Goal: Contribute content: Add original content to the website for others to see

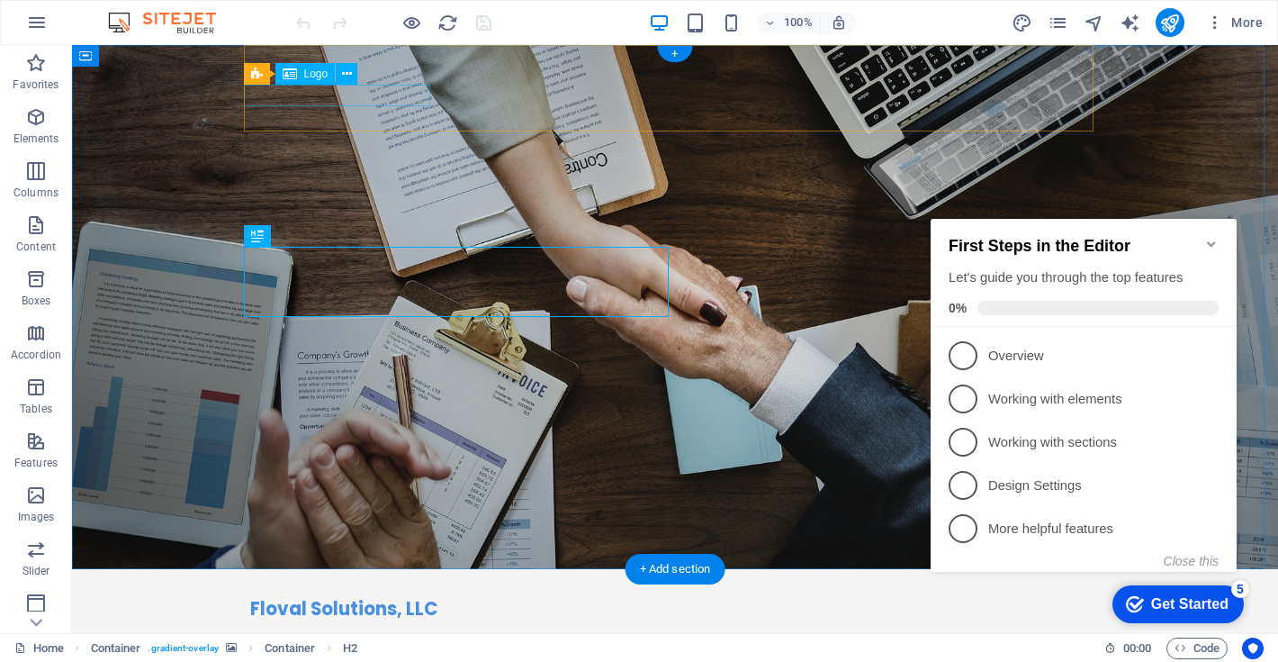
click at [313, 75] on span "Logo" at bounding box center [316, 73] width 24 height 11
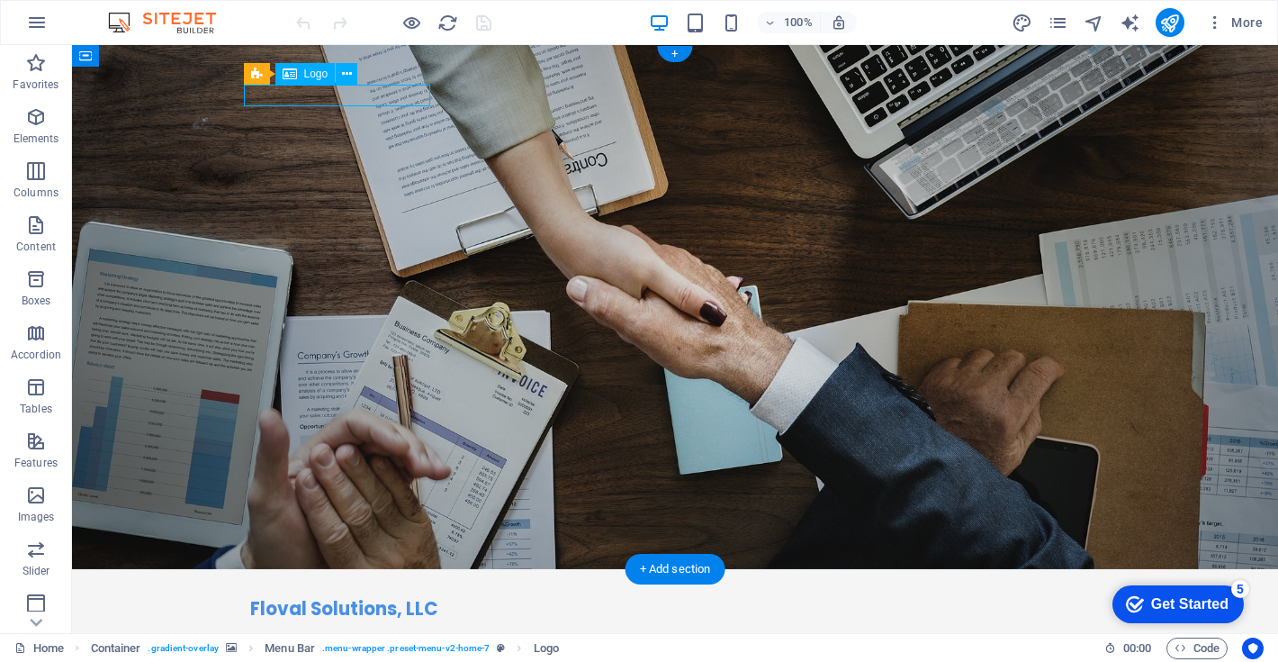
click at [313, 75] on span "Logo" at bounding box center [316, 73] width 24 height 11
click at [291, 77] on icon at bounding box center [290, 74] width 14 height 22
click at [347, 74] on icon at bounding box center [347, 74] width 10 height 19
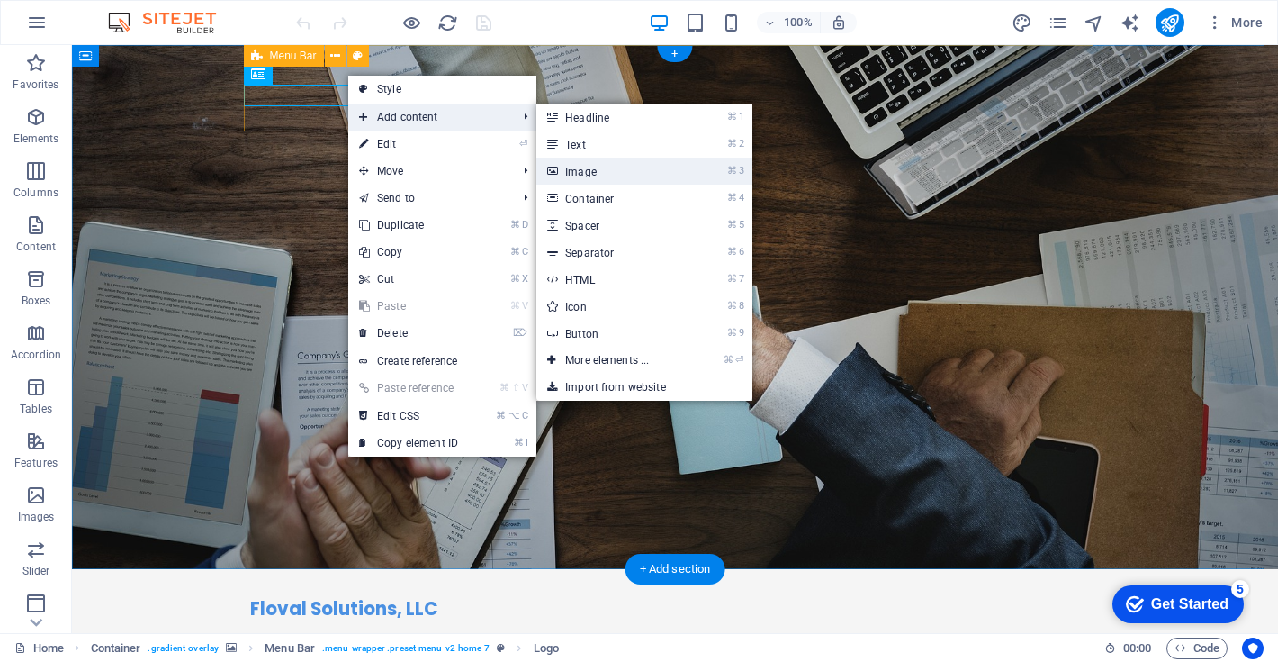
click at [587, 172] on link "⌘ 3 Image" at bounding box center [611, 171] width 149 height 27
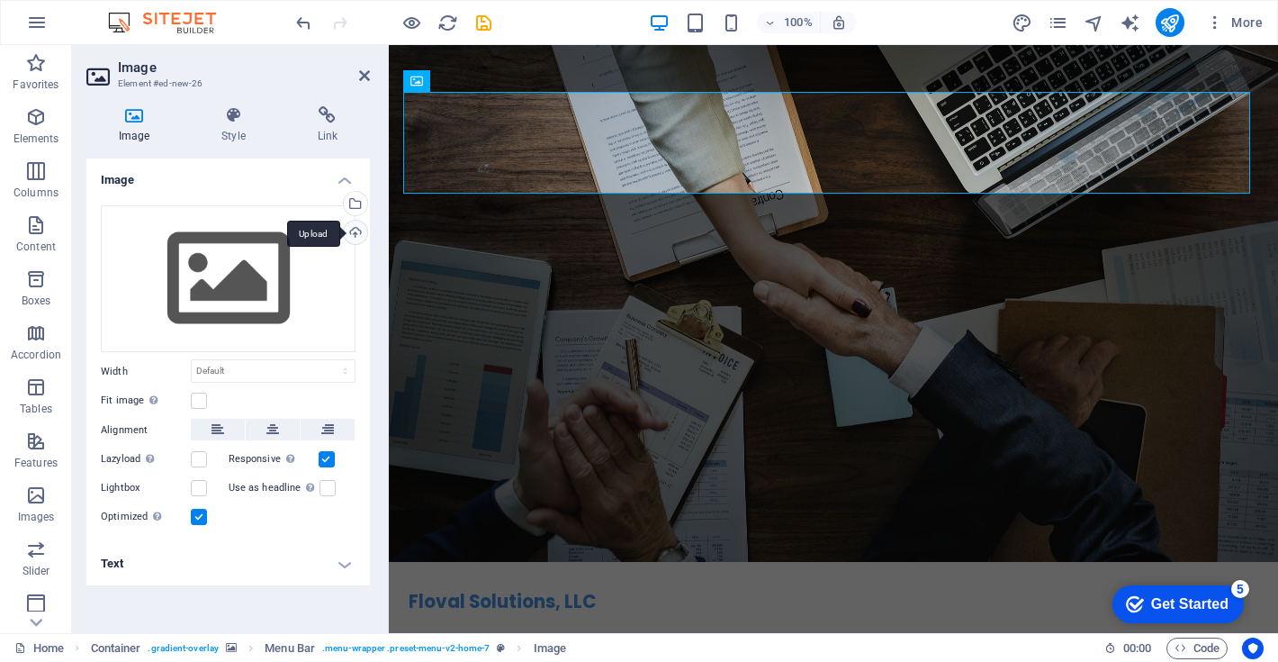
click at [358, 233] on div "Upload" at bounding box center [353, 234] width 27 height 27
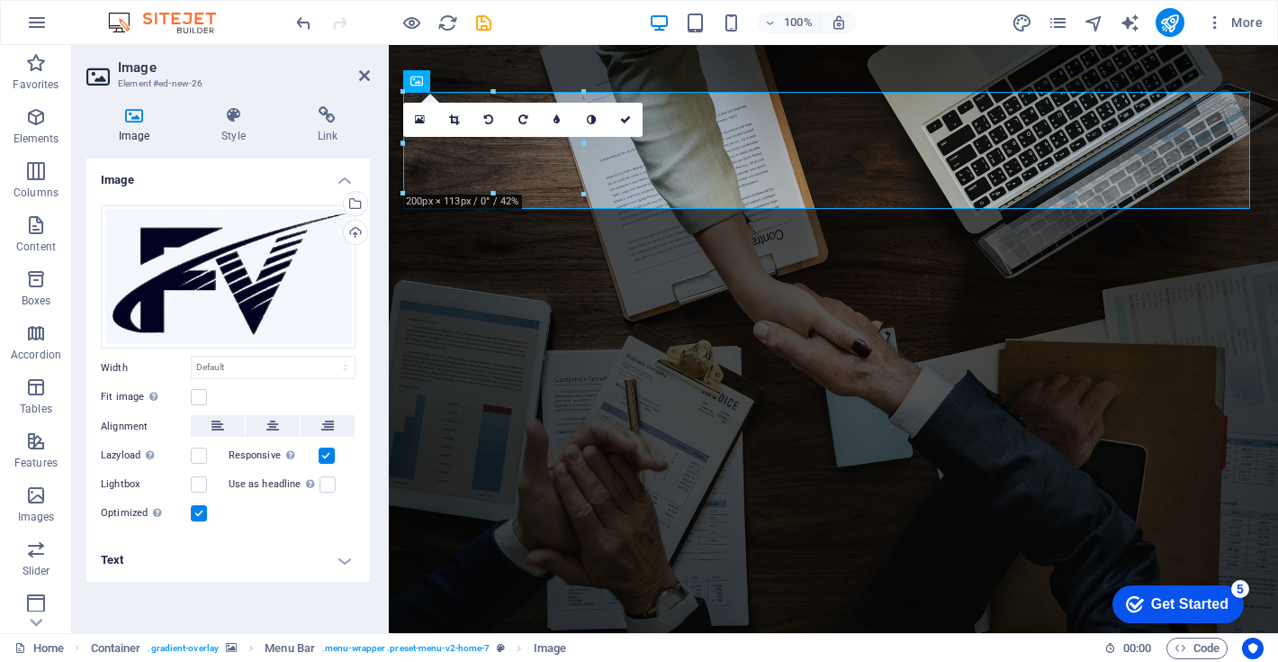
click at [875, 279] on figure at bounding box center [834, 343] width 890 height 597
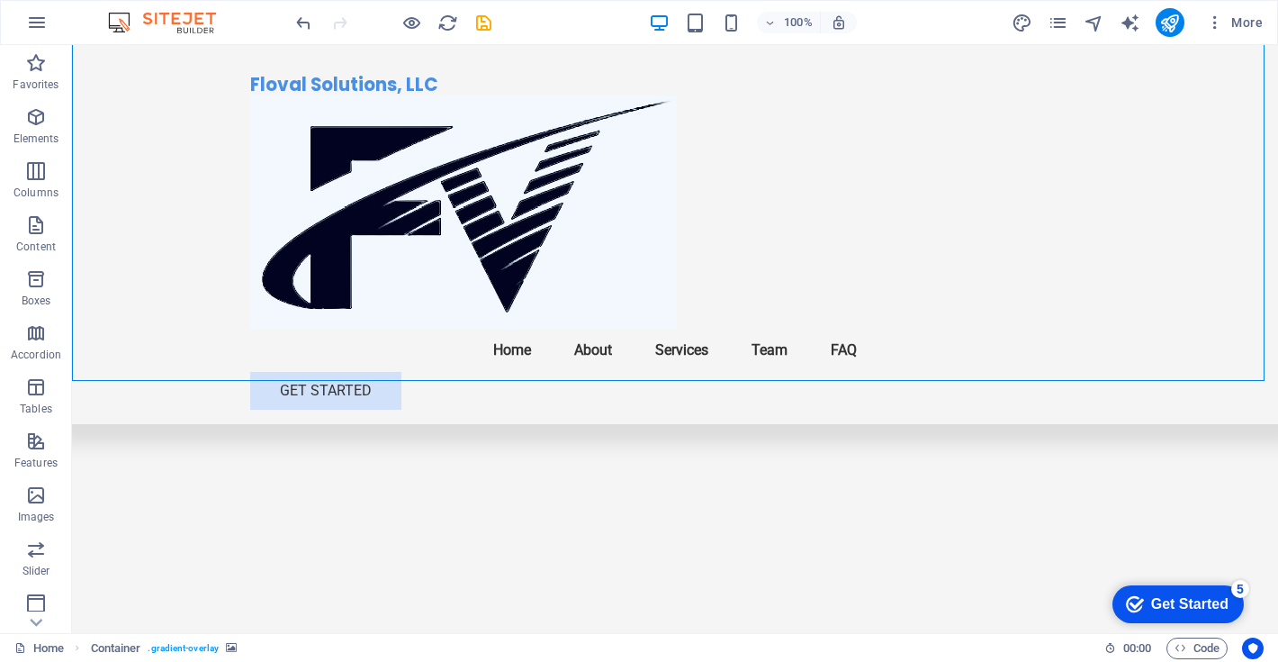
scroll to position [303, 0]
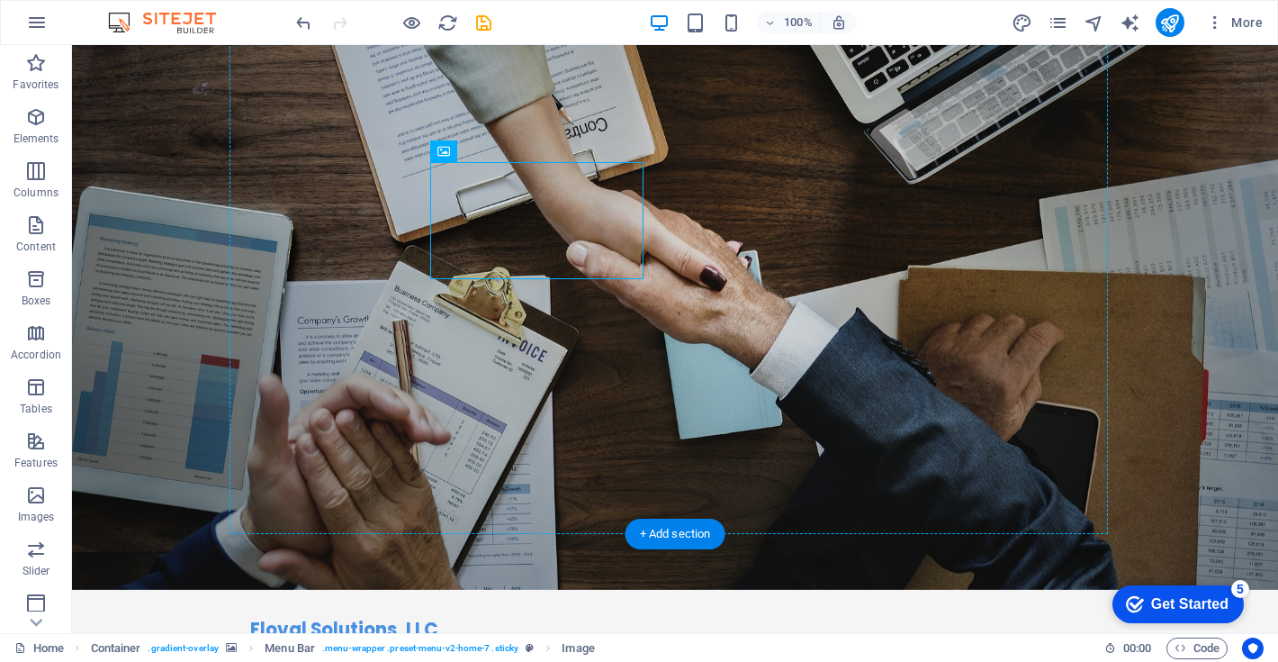
drag, startPoint x: 522, startPoint y: 108, endPoint x: 206, endPoint y: 125, distance: 316.5
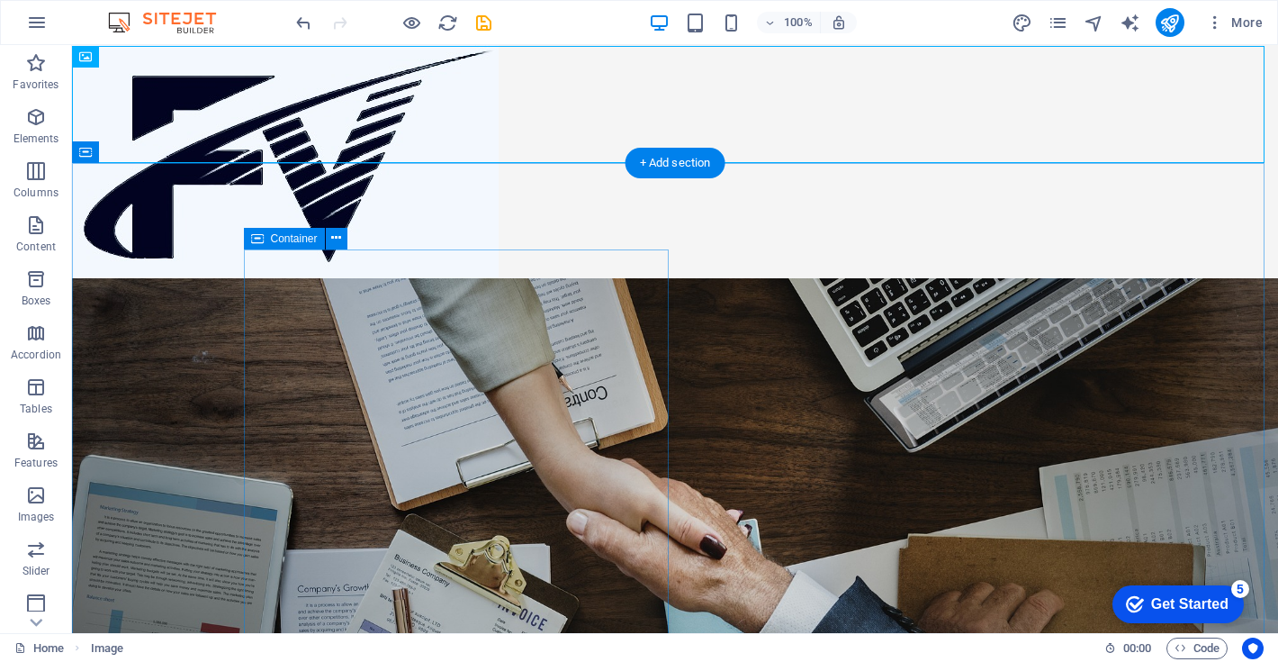
scroll to position [0, 0]
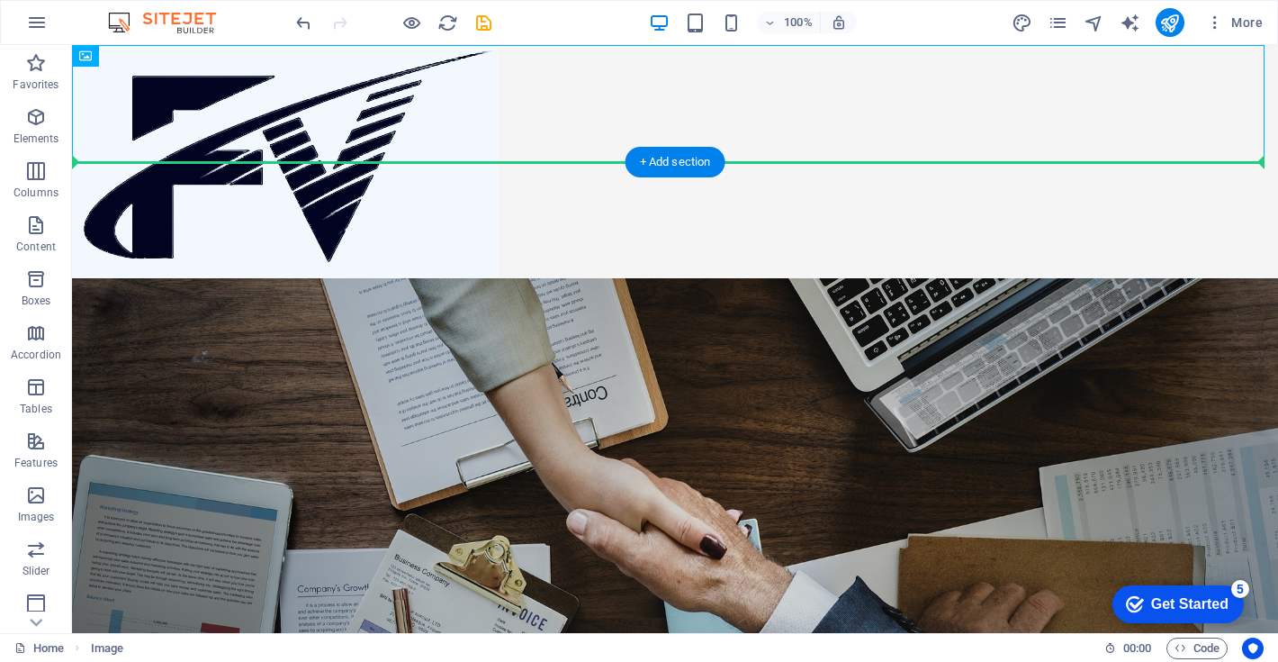
drag, startPoint x: 192, startPoint y: 109, endPoint x: 196, endPoint y: 253, distance: 144.1
drag, startPoint x: 208, startPoint y: 124, endPoint x: 205, endPoint y: 325, distance: 200.8
drag, startPoint x: 177, startPoint y: 129, endPoint x: 189, endPoint y: 256, distance: 127.5
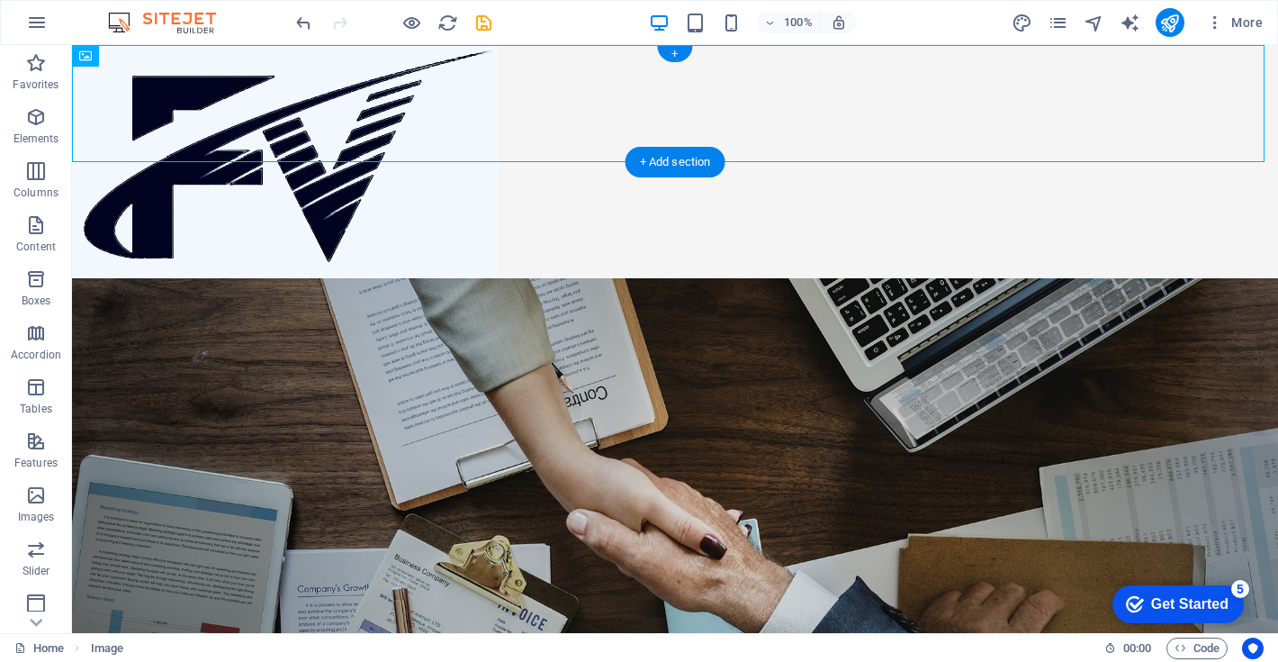
drag, startPoint x: 176, startPoint y: 106, endPoint x: 95, endPoint y: 86, distance: 83.6
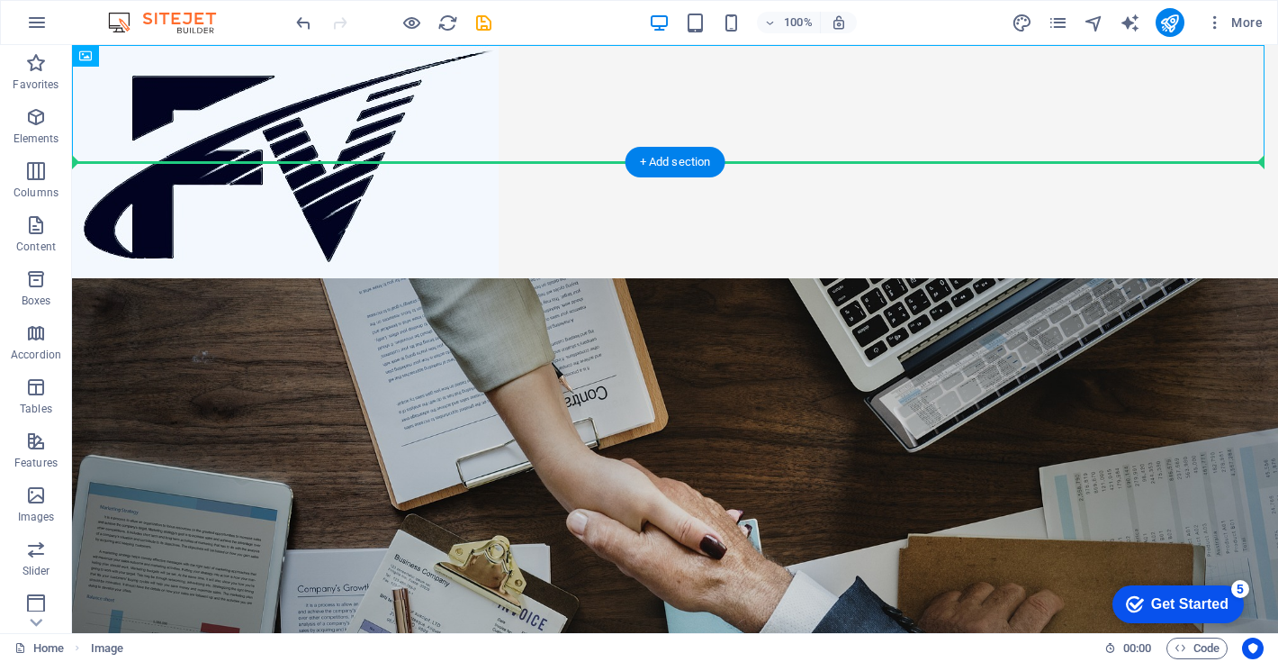
drag, startPoint x: 158, startPoint y: 104, endPoint x: 167, endPoint y: 221, distance: 117.3
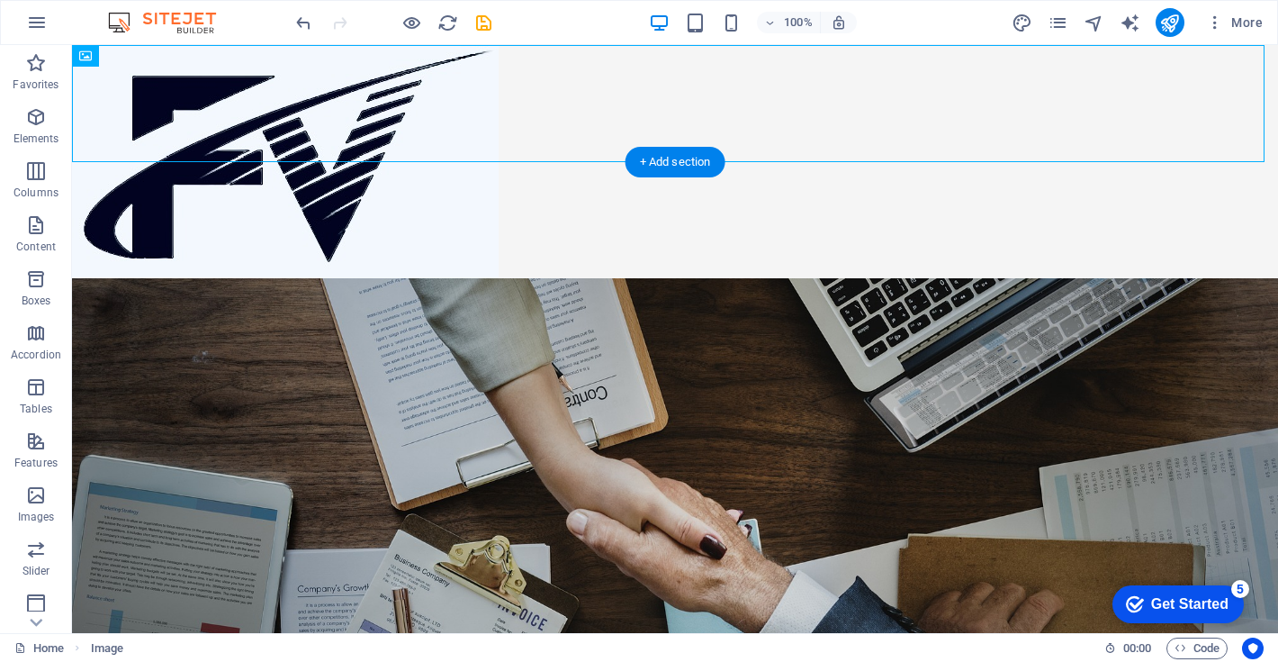
drag, startPoint x: 220, startPoint y: 101, endPoint x: 235, endPoint y: 217, distance: 117.1
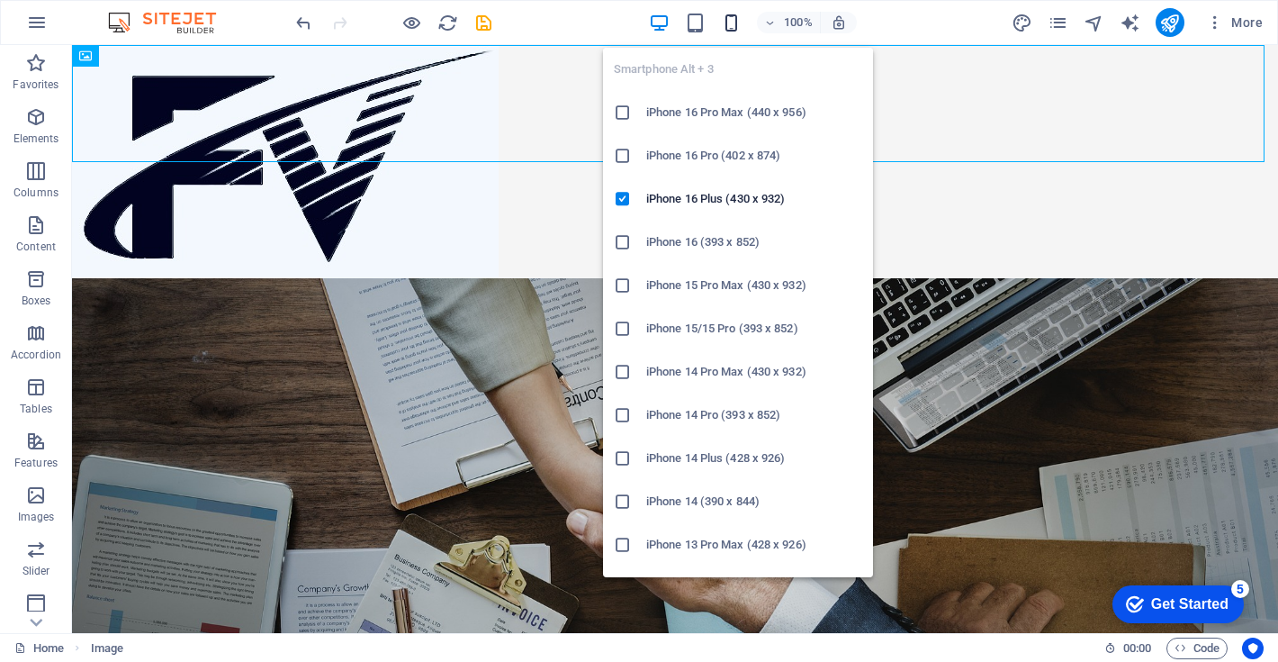
click at [729, 27] on icon "button" at bounding box center [731, 23] width 21 height 21
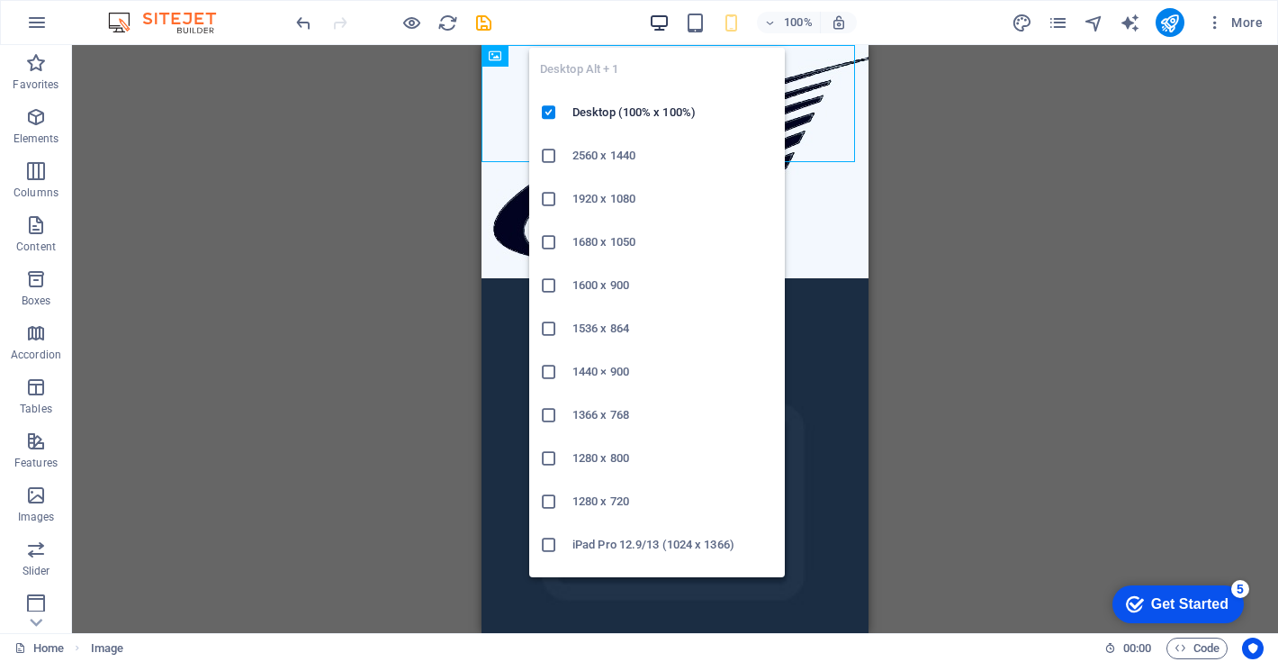
click at [661, 24] on icon "button" at bounding box center [659, 23] width 21 height 21
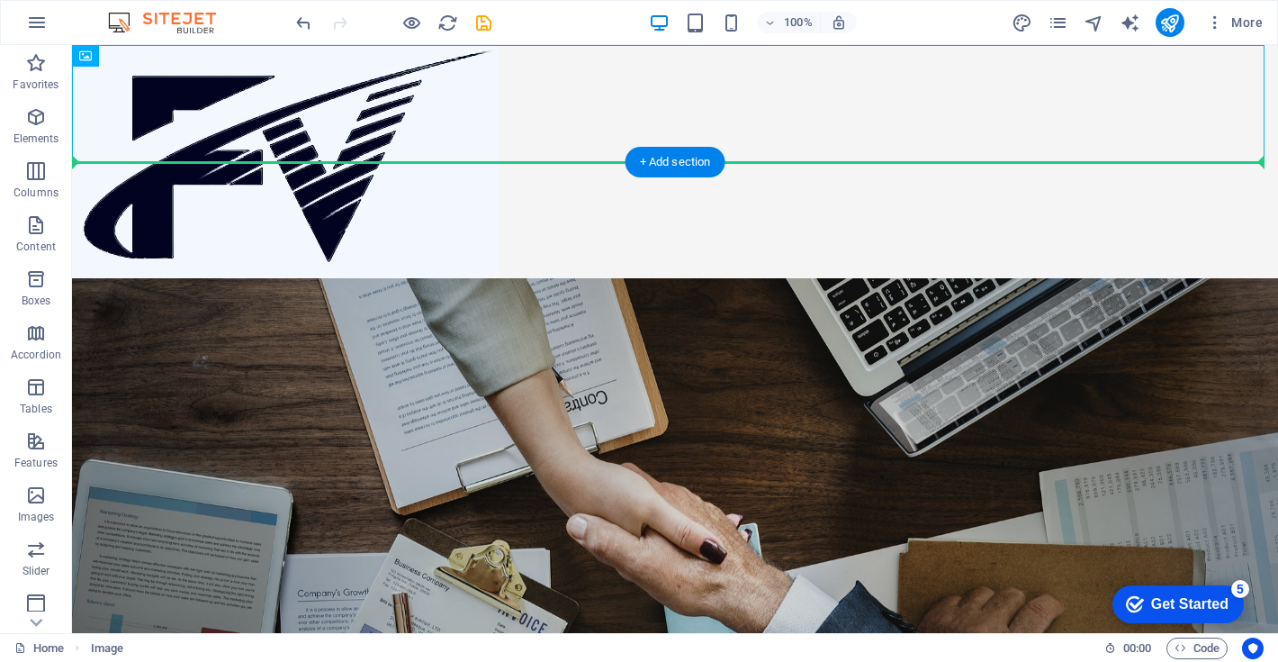
drag, startPoint x: 158, startPoint y: 117, endPoint x: 148, endPoint y: 268, distance: 151.6
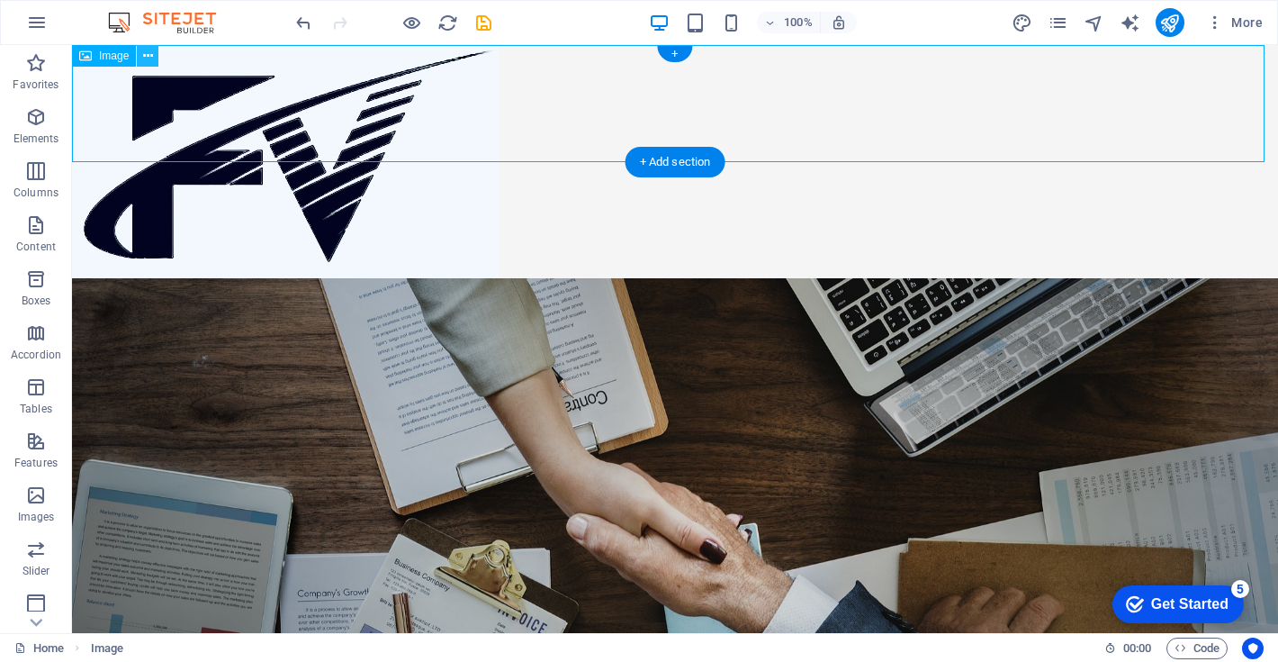
click at [144, 56] on icon at bounding box center [148, 56] width 10 height 19
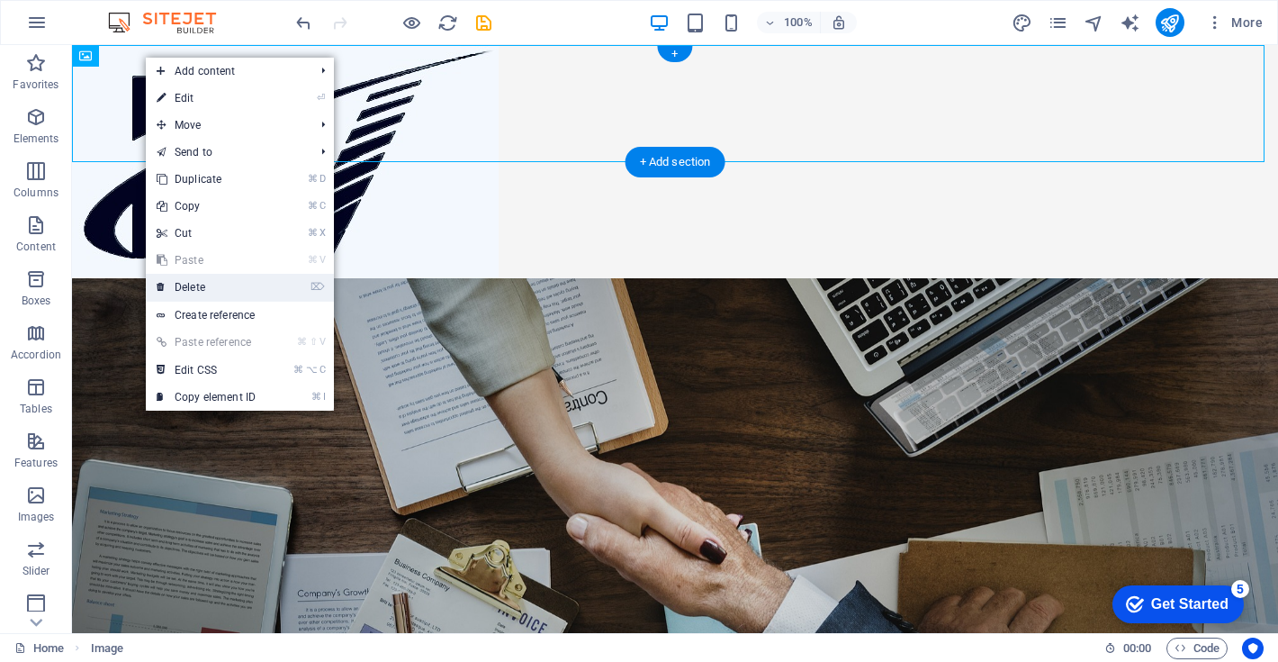
click at [200, 286] on link "⌦ Delete" at bounding box center [206, 287] width 121 height 27
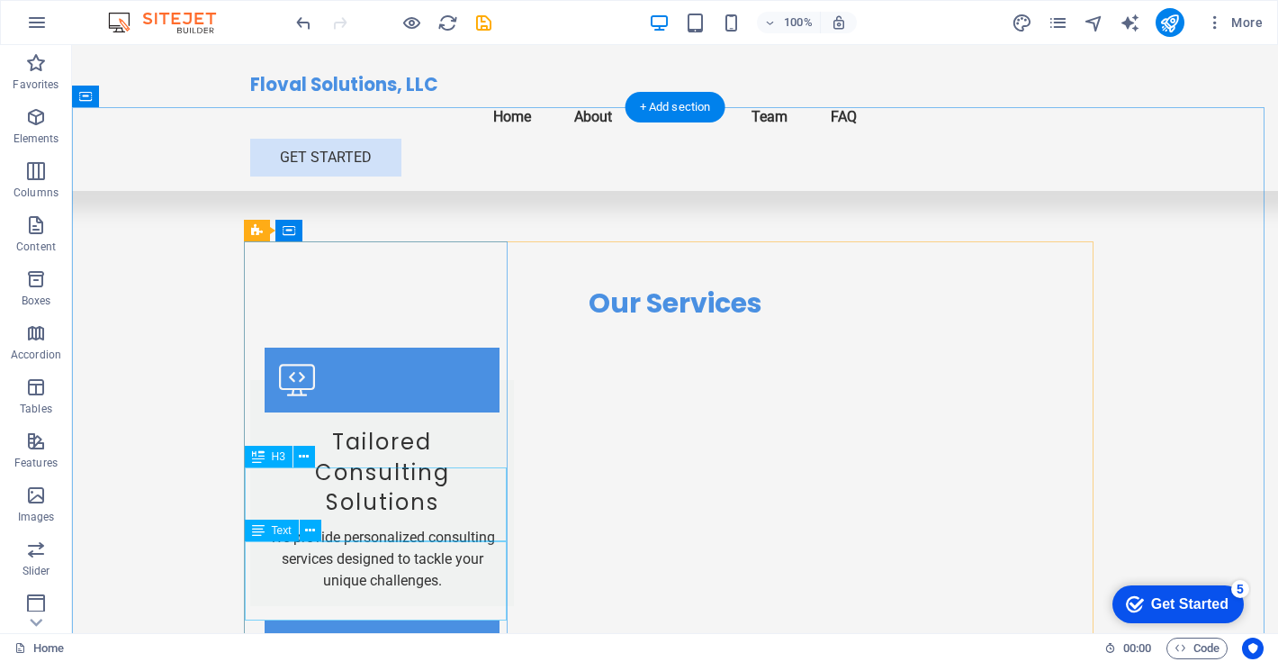
scroll to position [1686, 0]
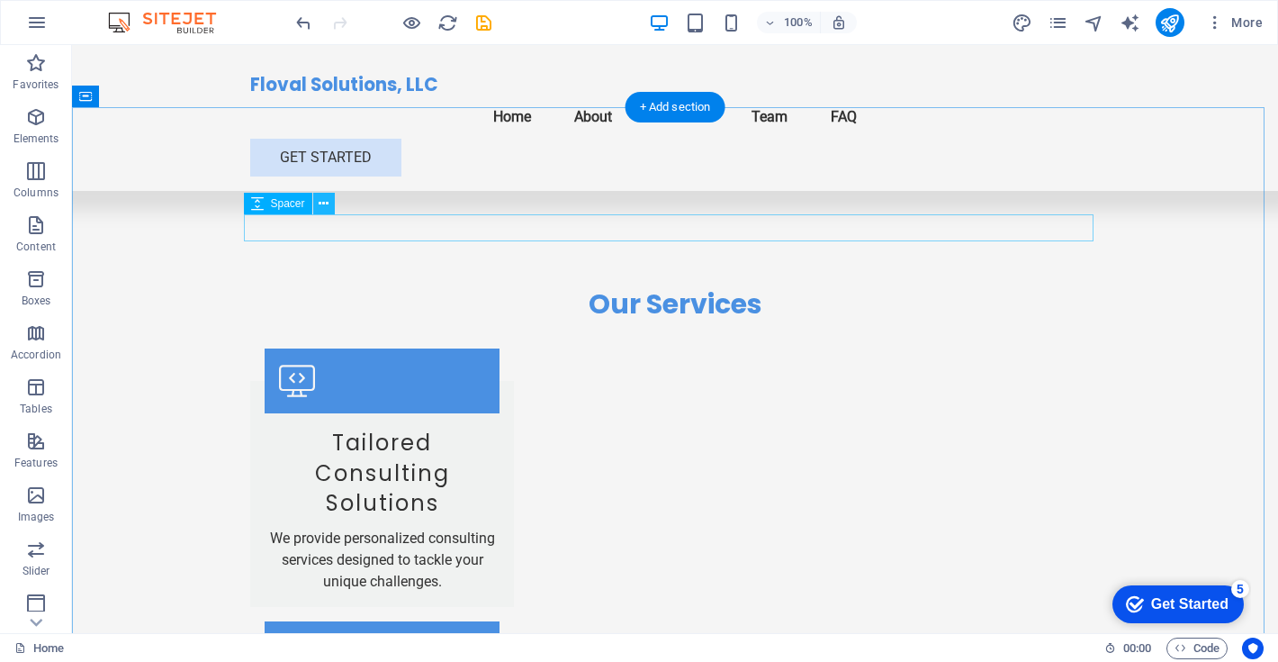
click at [325, 203] on icon at bounding box center [324, 203] width 10 height 19
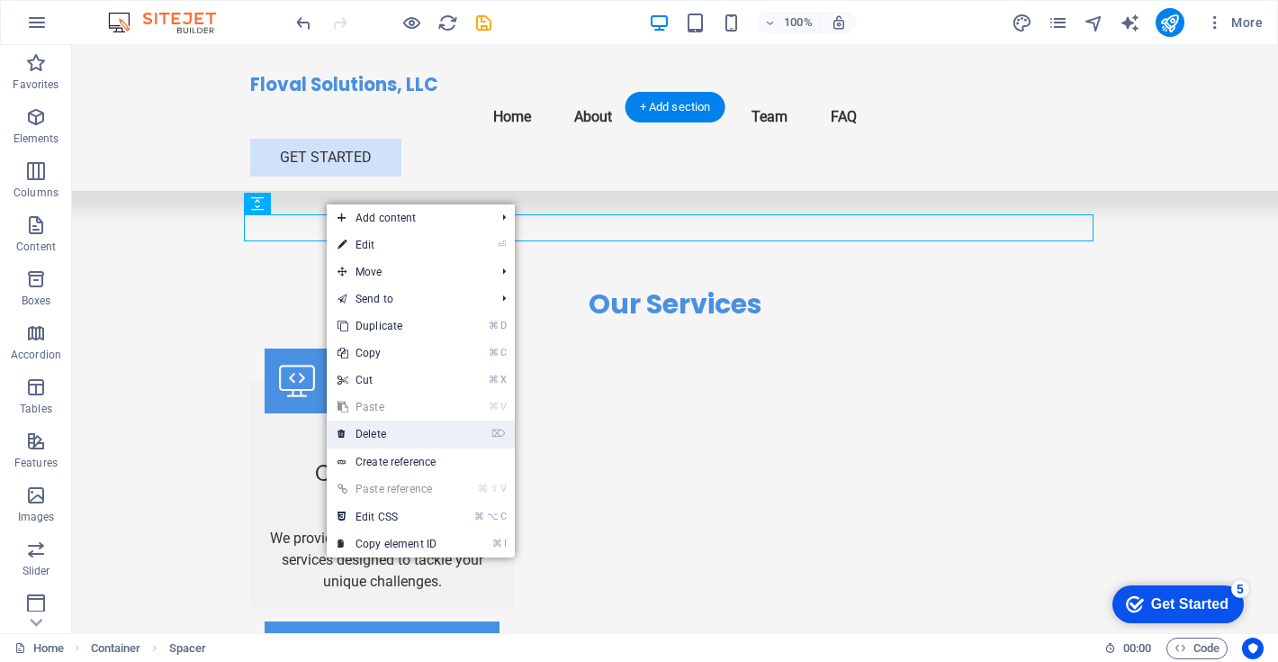
click at [369, 435] on link "⌦ Delete" at bounding box center [387, 433] width 121 height 27
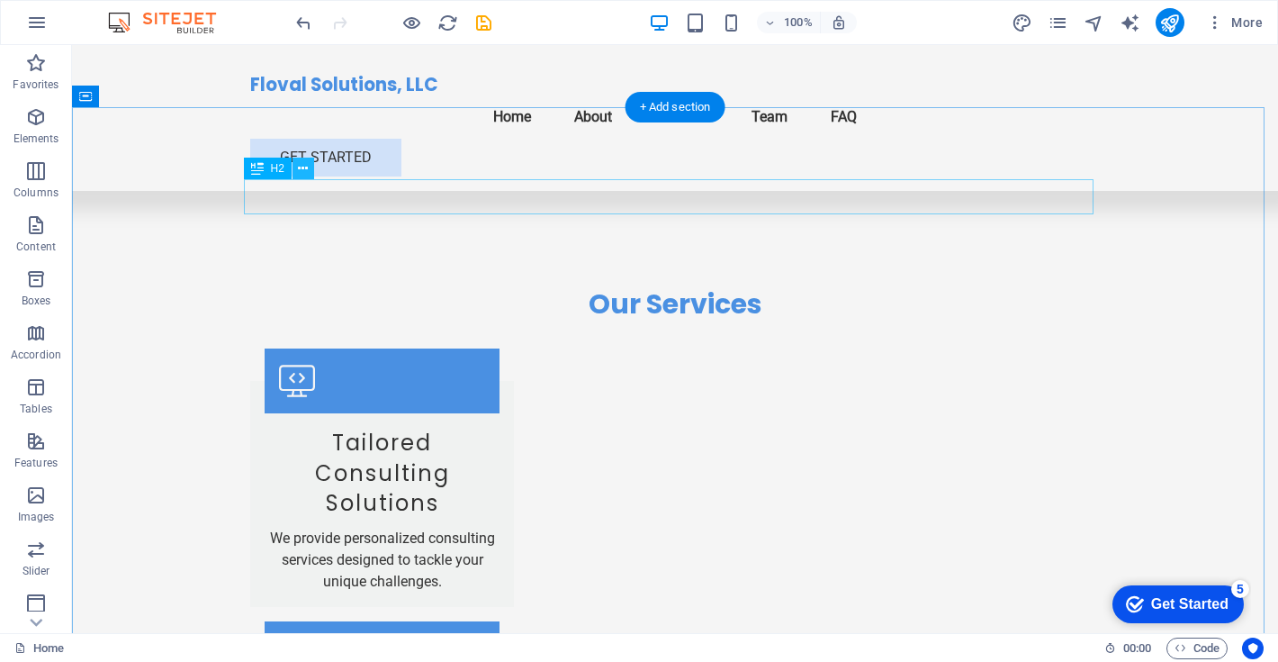
click at [303, 167] on icon at bounding box center [303, 168] width 10 height 19
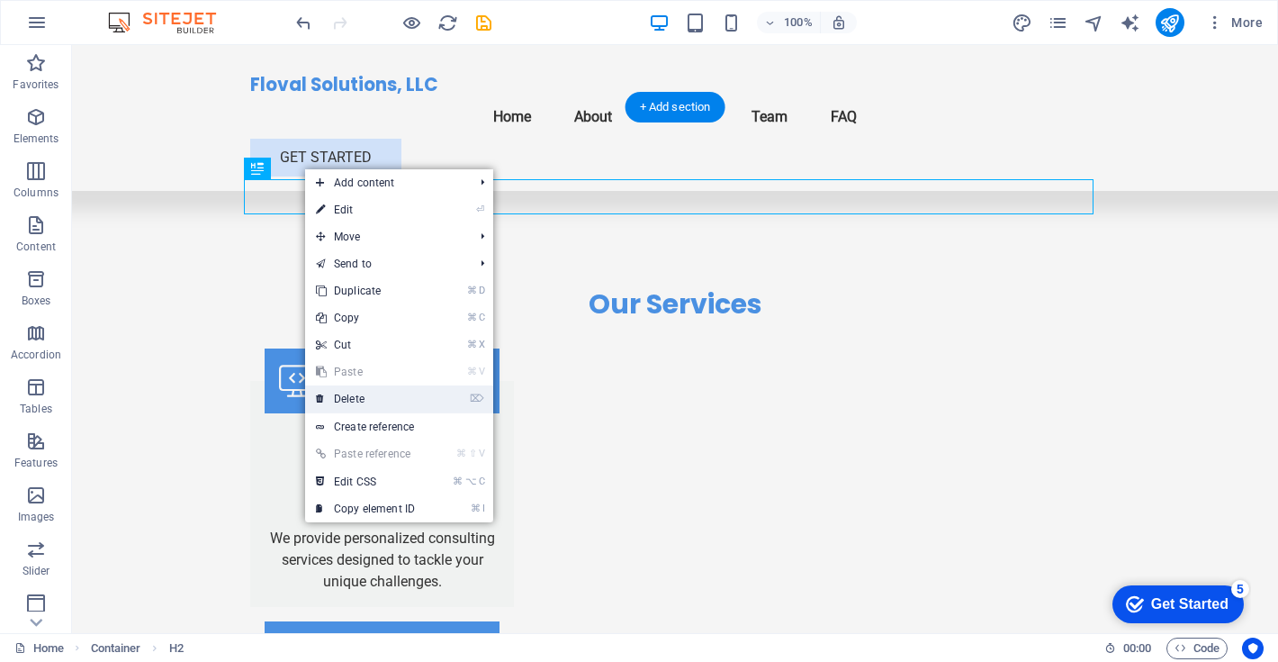
click at [354, 402] on link "⌦ Delete" at bounding box center [365, 398] width 121 height 27
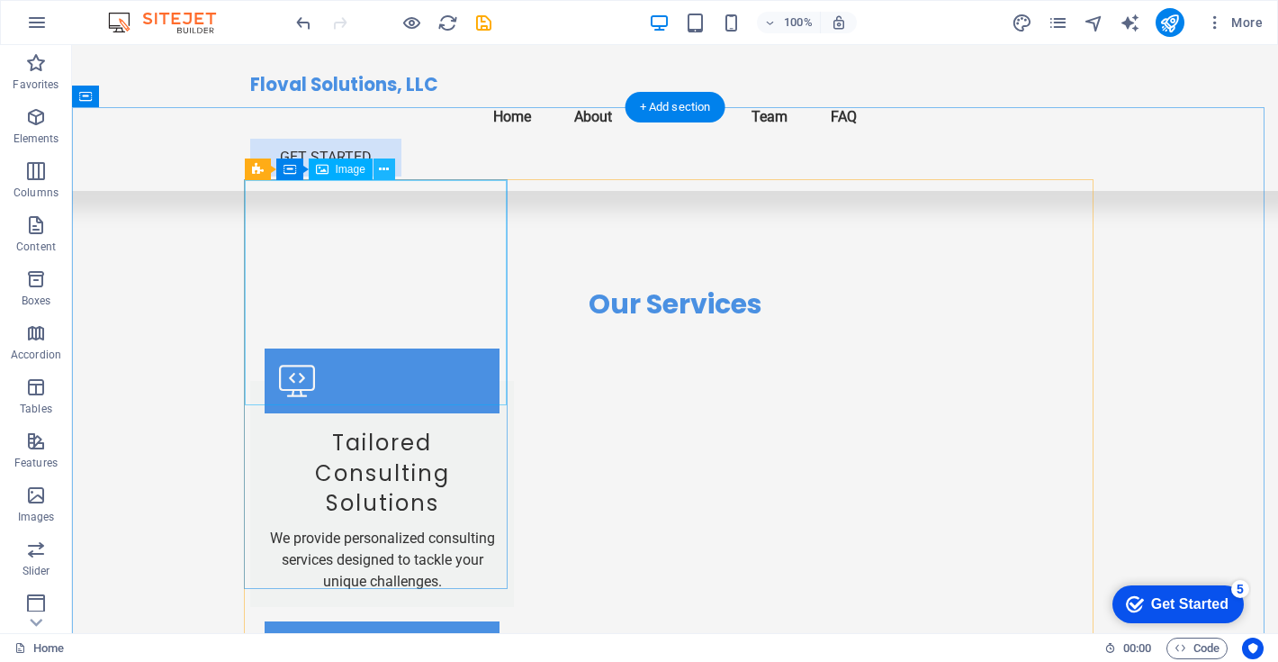
click at [384, 169] on icon at bounding box center [384, 169] width 10 height 19
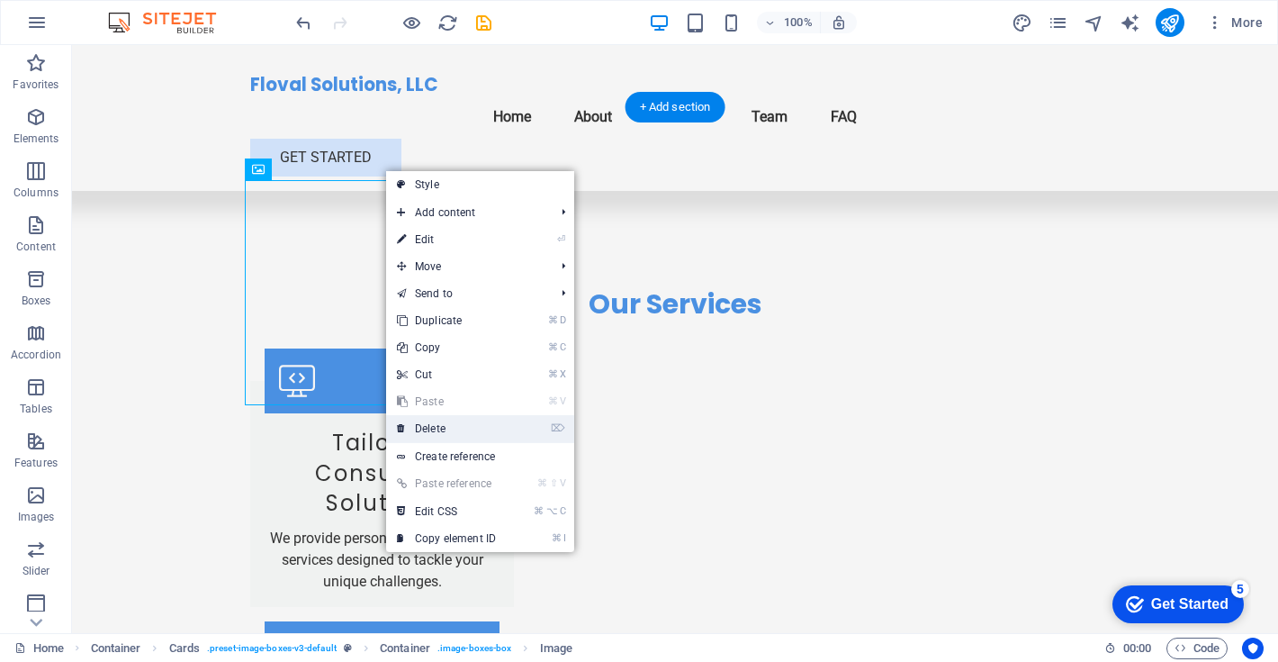
click at [443, 431] on link "⌦ Delete" at bounding box center [446, 428] width 121 height 27
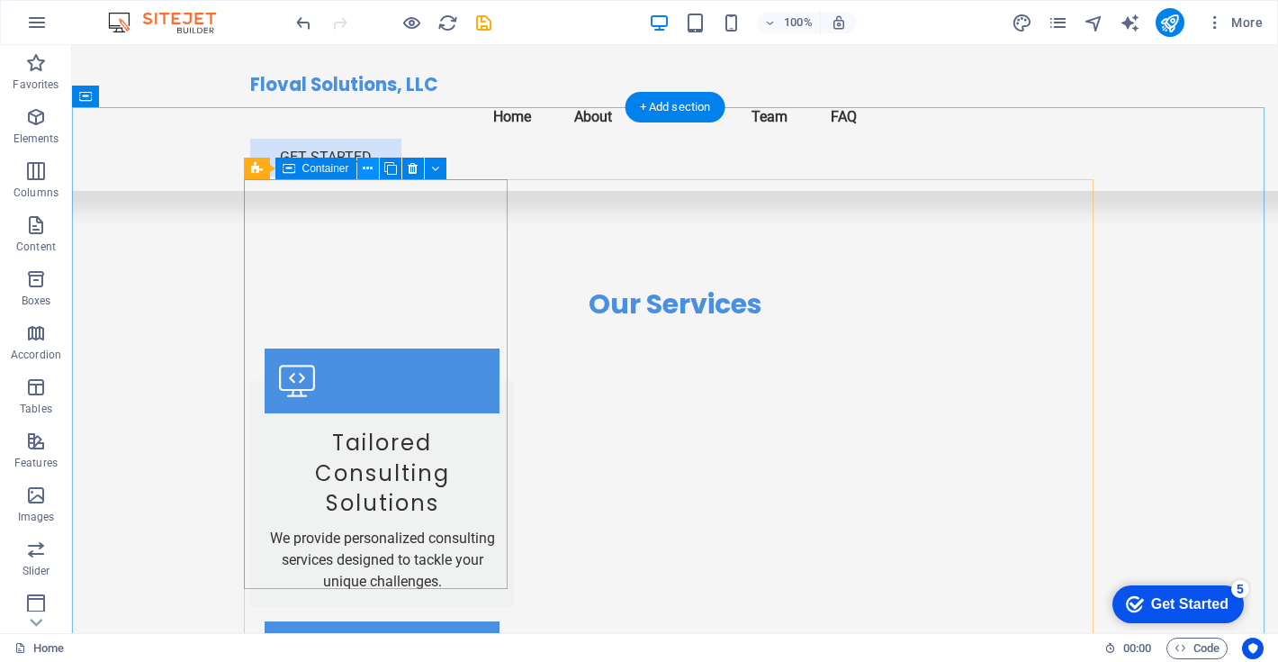
click at [371, 166] on icon at bounding box center [368, 168] width 10 height 19
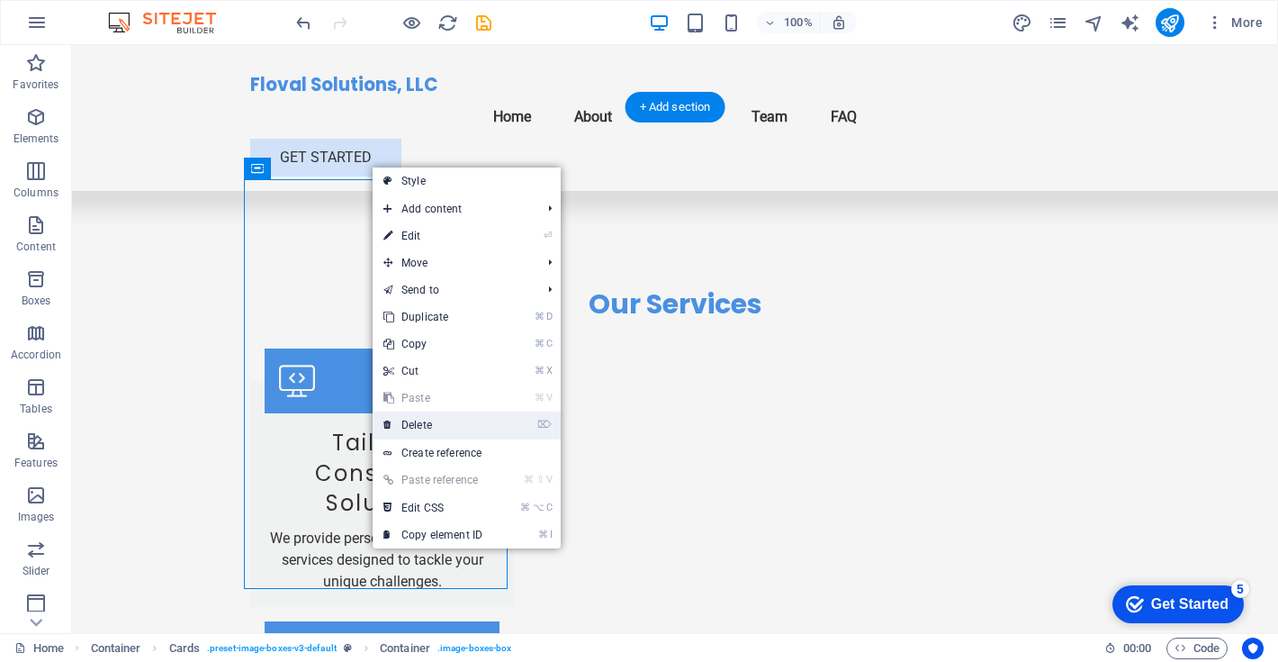
click at [418, 424] on link "⌦ Delete" at bounding box center [433, 424] width 121 height 27
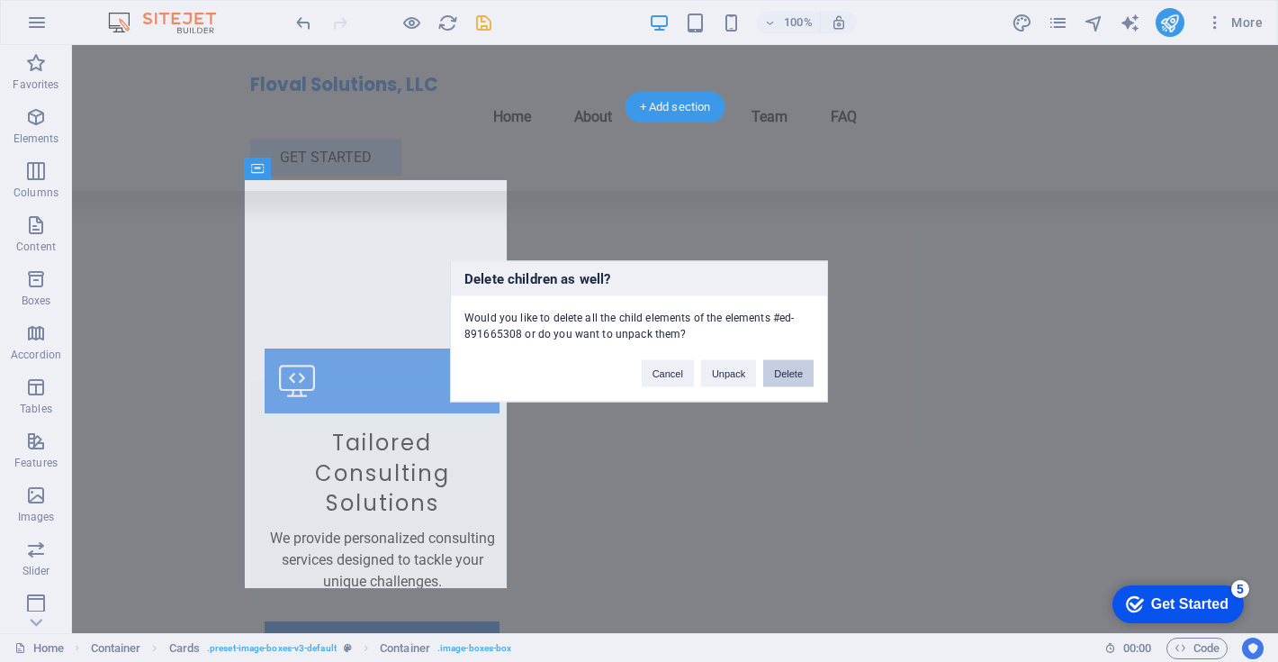
click at [794, 375] on button "Delete" at bounding box center [788, 372] width 50 height 27
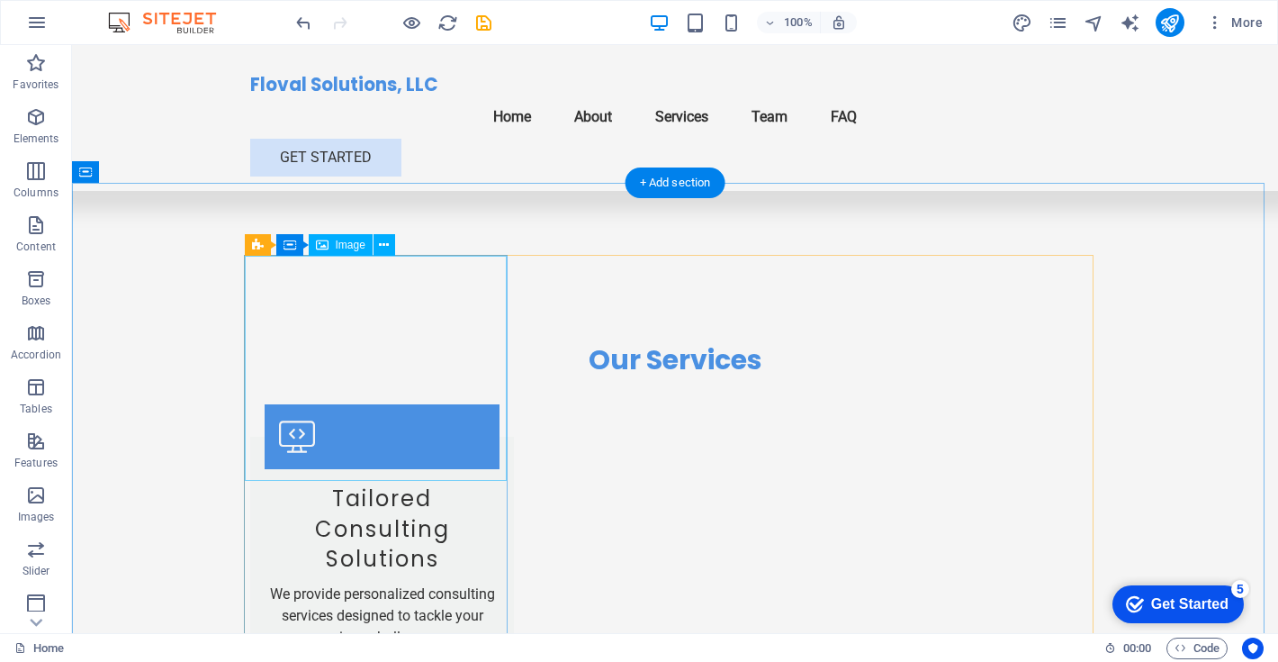
scroll to position [1604, 0]
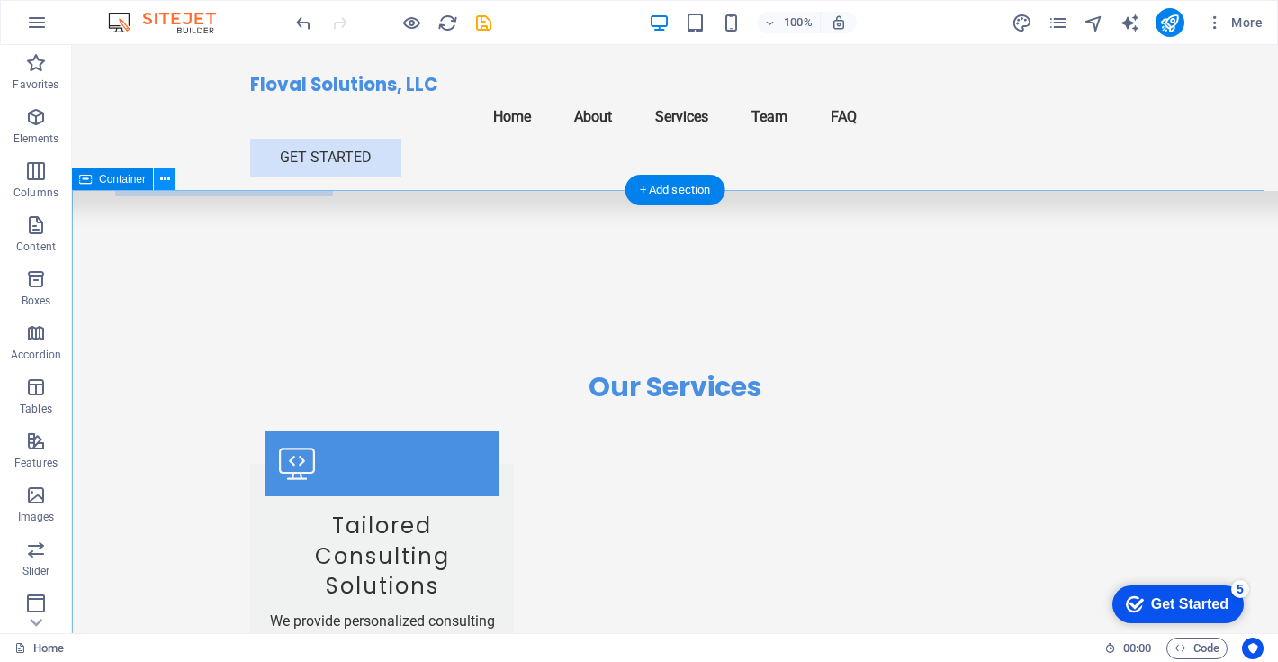
click at [168, 177] on icon at bounding box center [165, 179] width 10 height 19
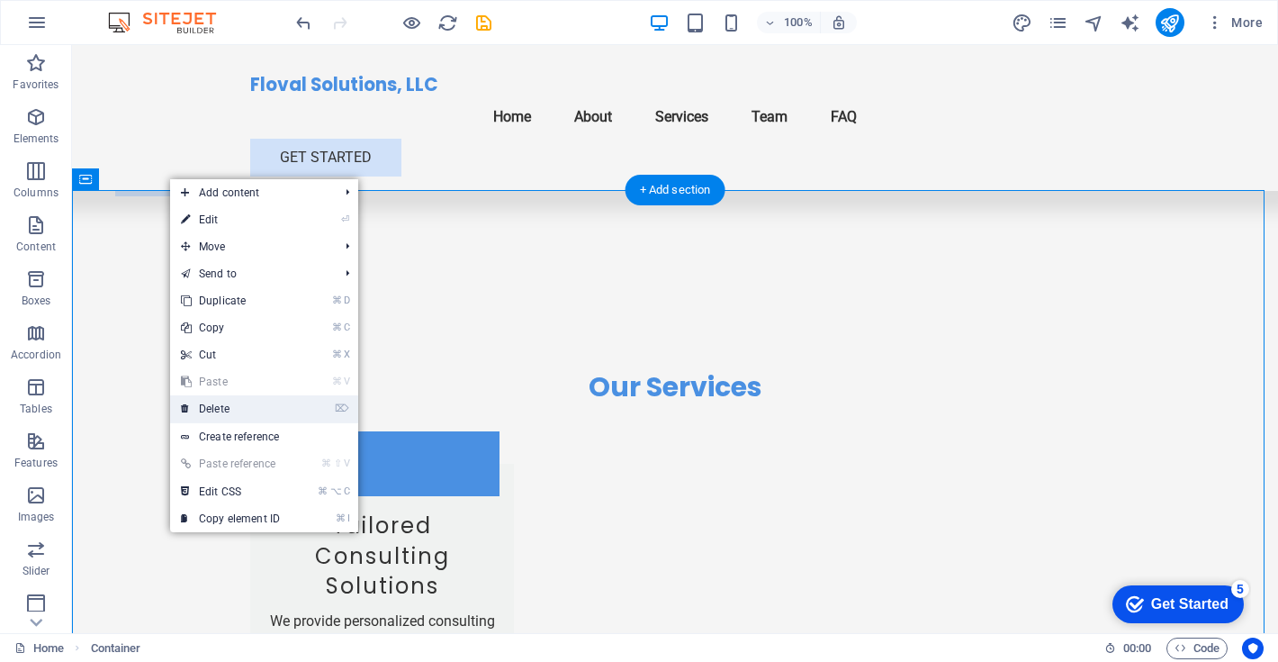
click at [219, 414] on link "⌦ Delete" at bounding box center [230, 408] width 121 height 27
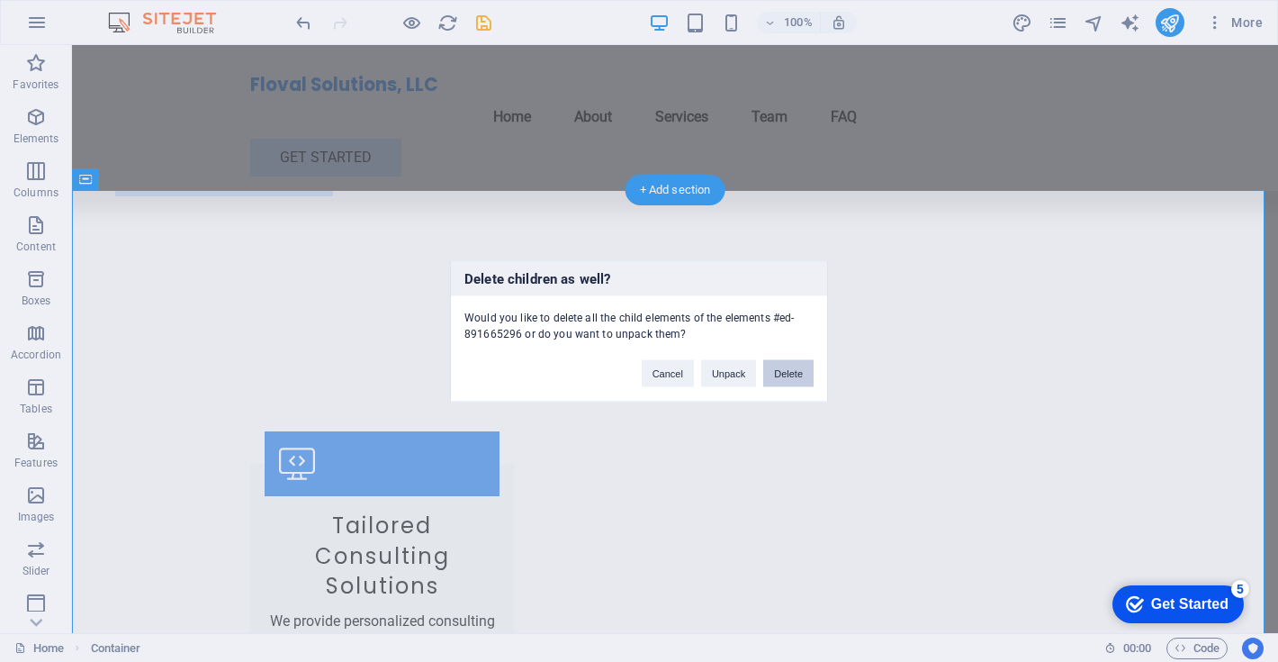
click at [785, 374] on button "Delete" at bounding box center [788, 372] width 50 height 27
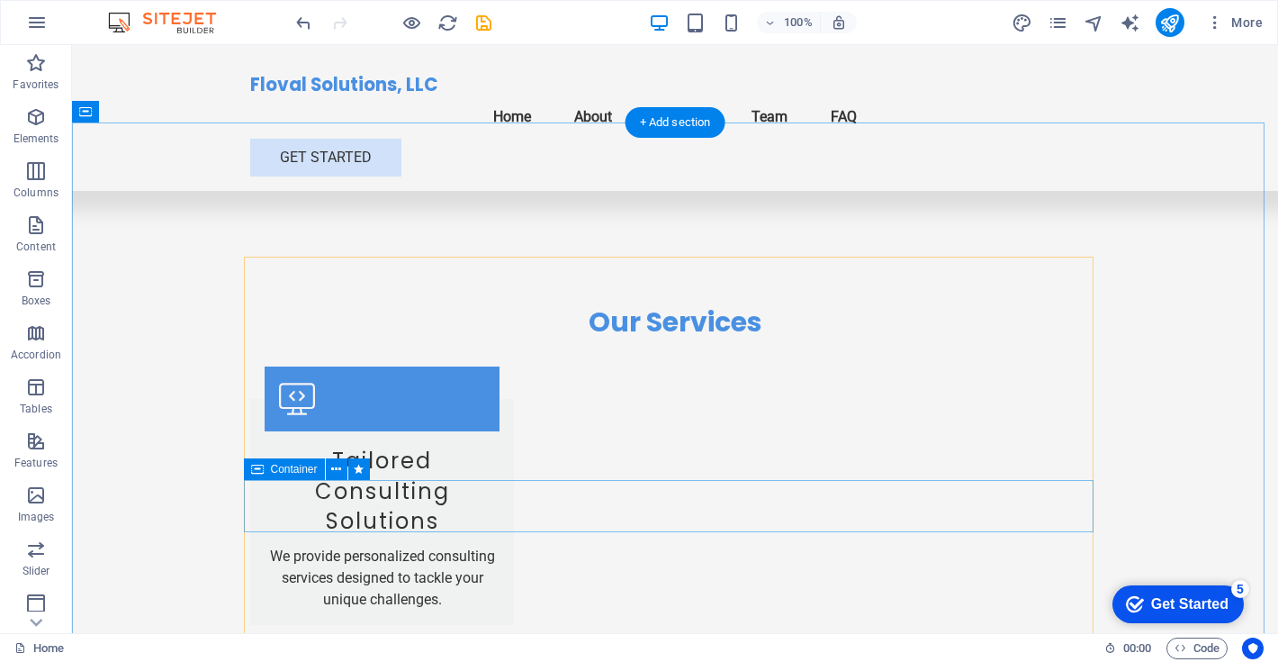
scroll to position [1671, 0]
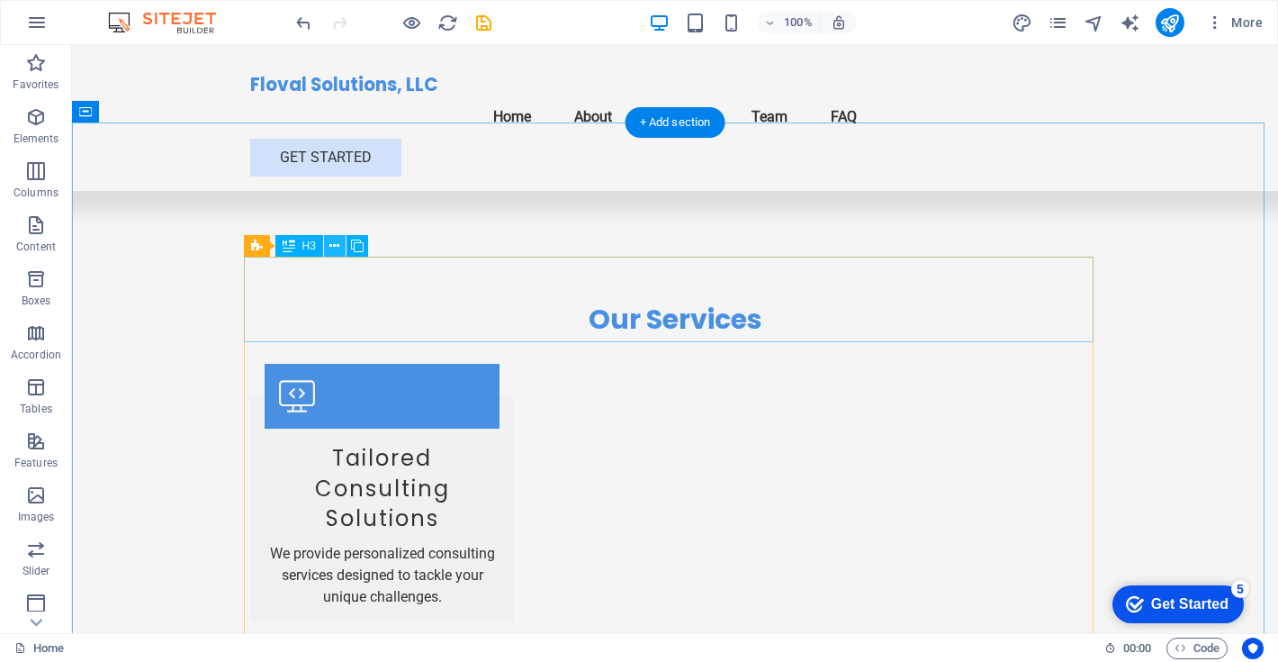
click at [336, 246] on icon at bounding box center [335, 246] width 10 height 19
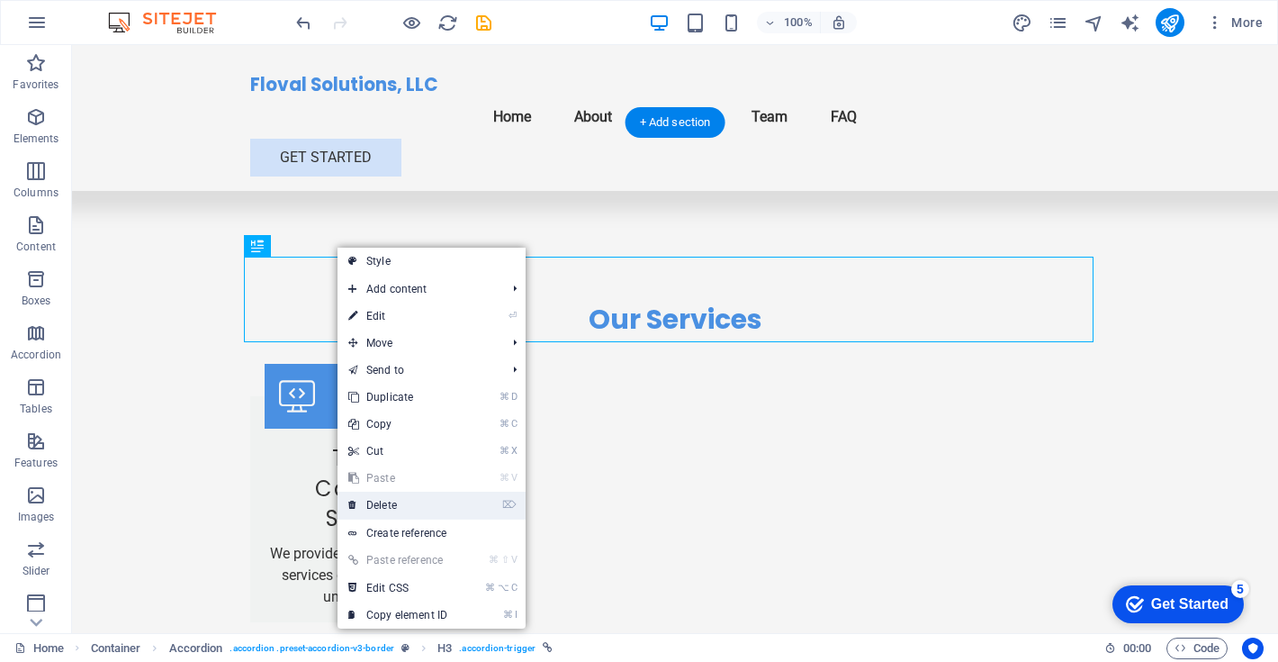
click at [385, 505] on link "⌦ Delete" at bounding box center [398, 505] width 121 height 27
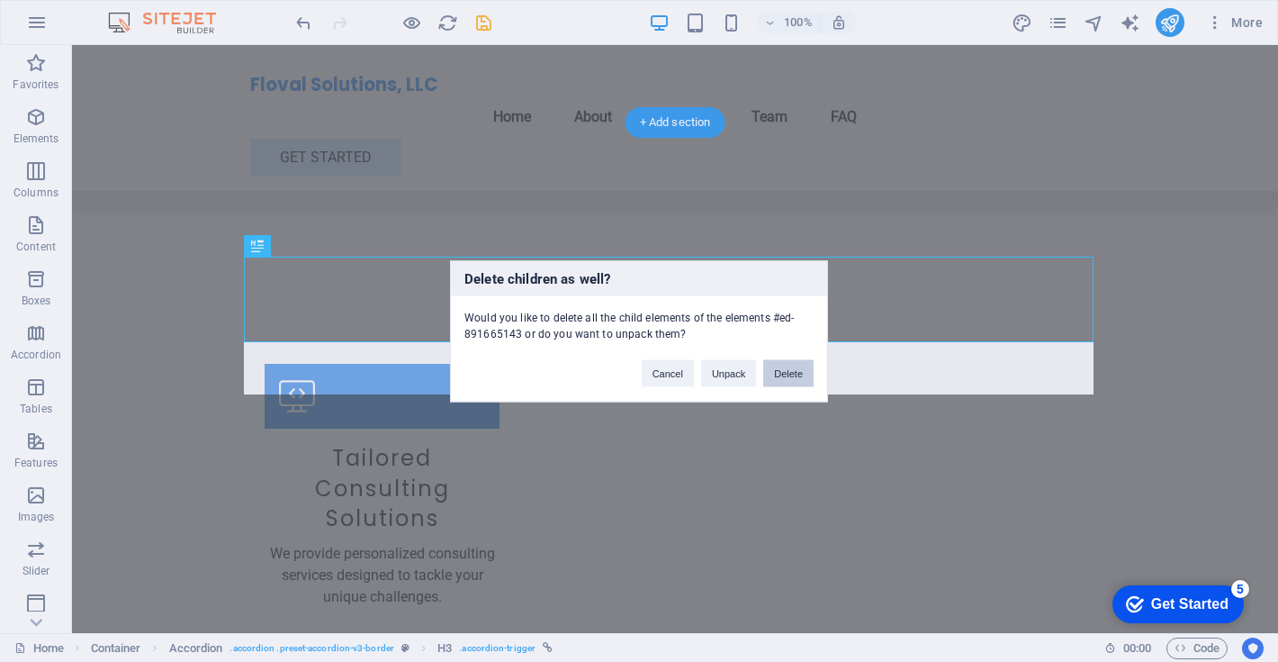
click at [784, 377] on button "Delete" at bounding box center [788, 372] width 50 height 27
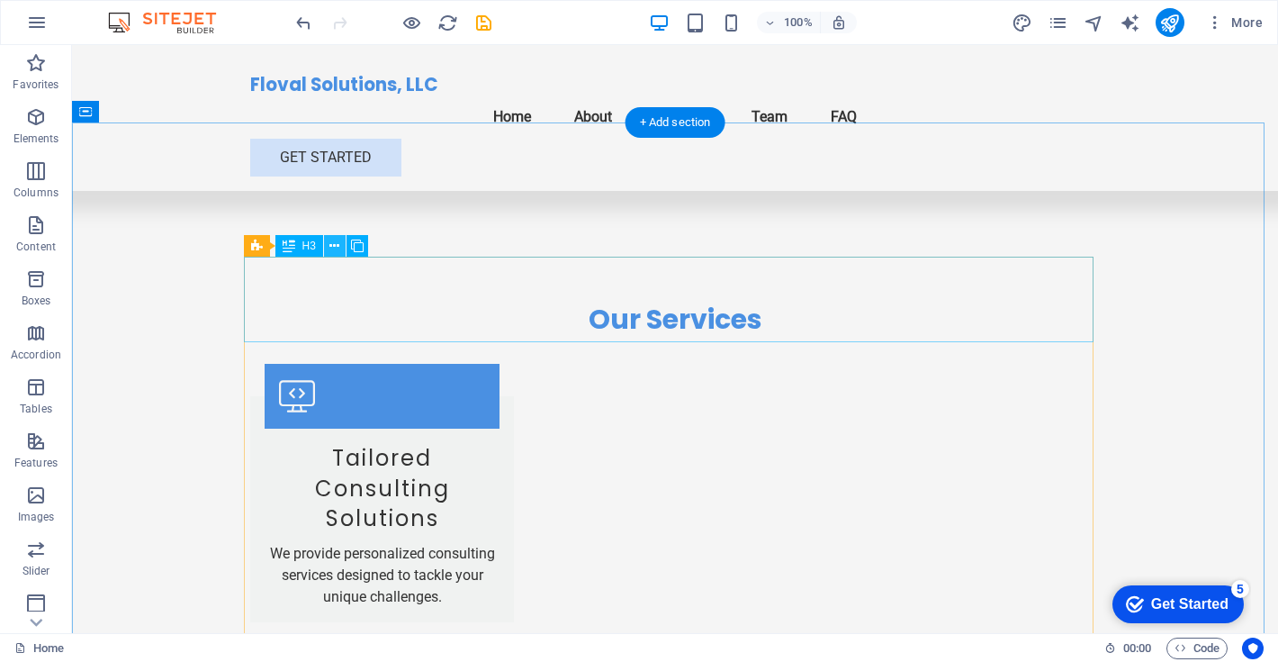
click at [331, 240] on icon at bounding box center [335, 246] width 10 height 19
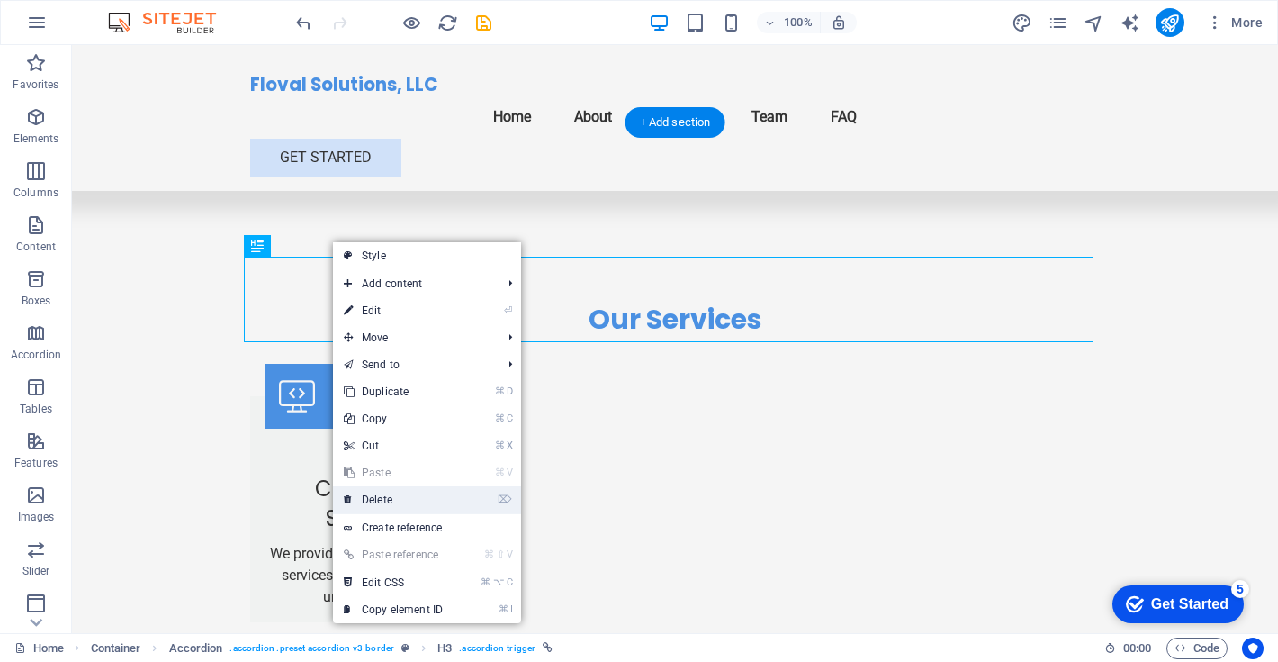
click at [381, 497] on link "⌦ Delete" at bounding box center [393, 499] width 121 height 27
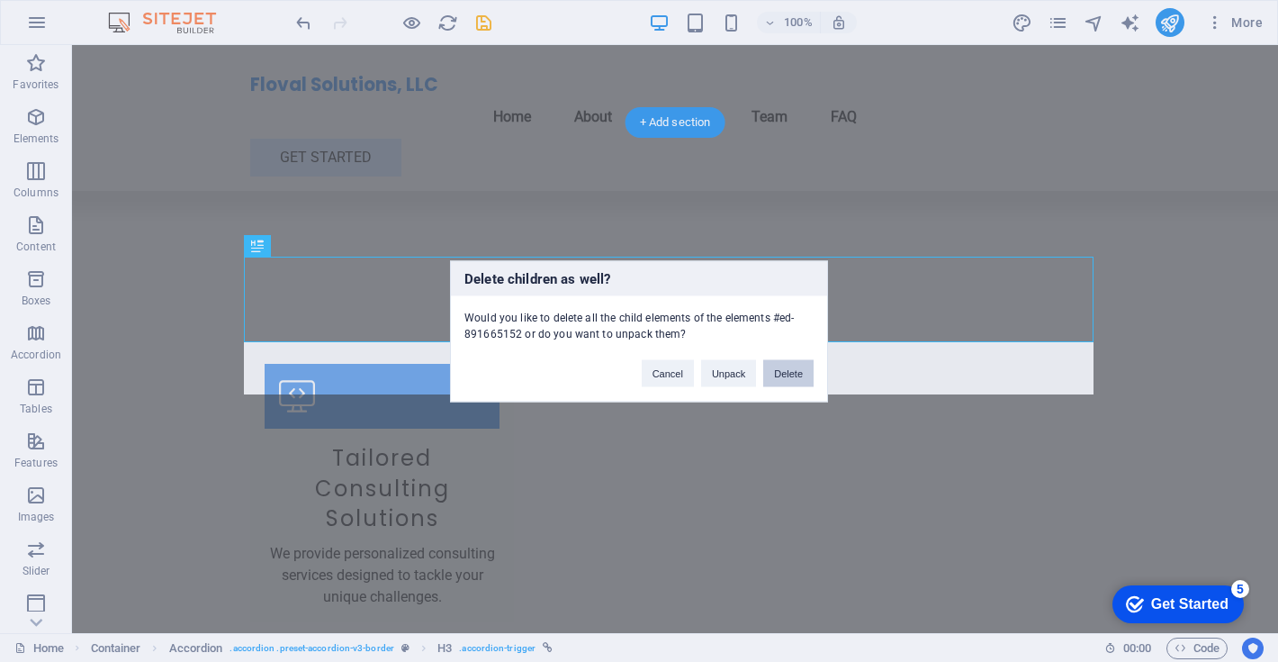
click at [791, 368] on button "Delete" at bounding box center [788, 372] width 50 height 27
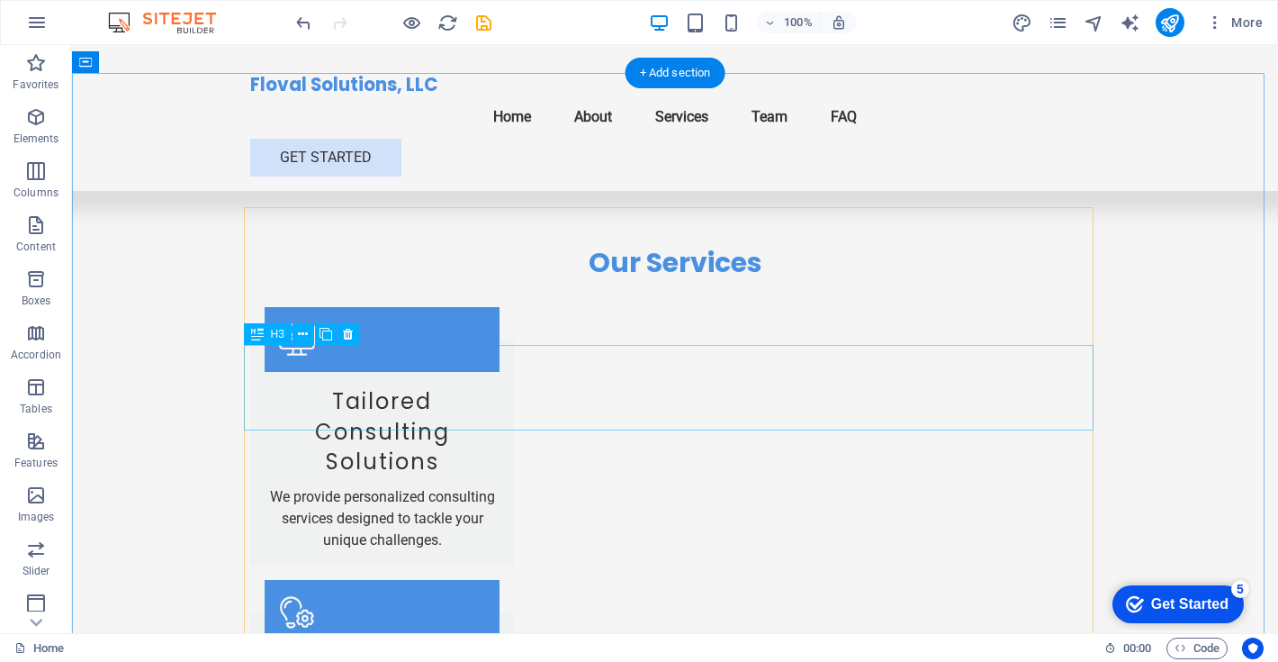
scroll to position [1733, 0]
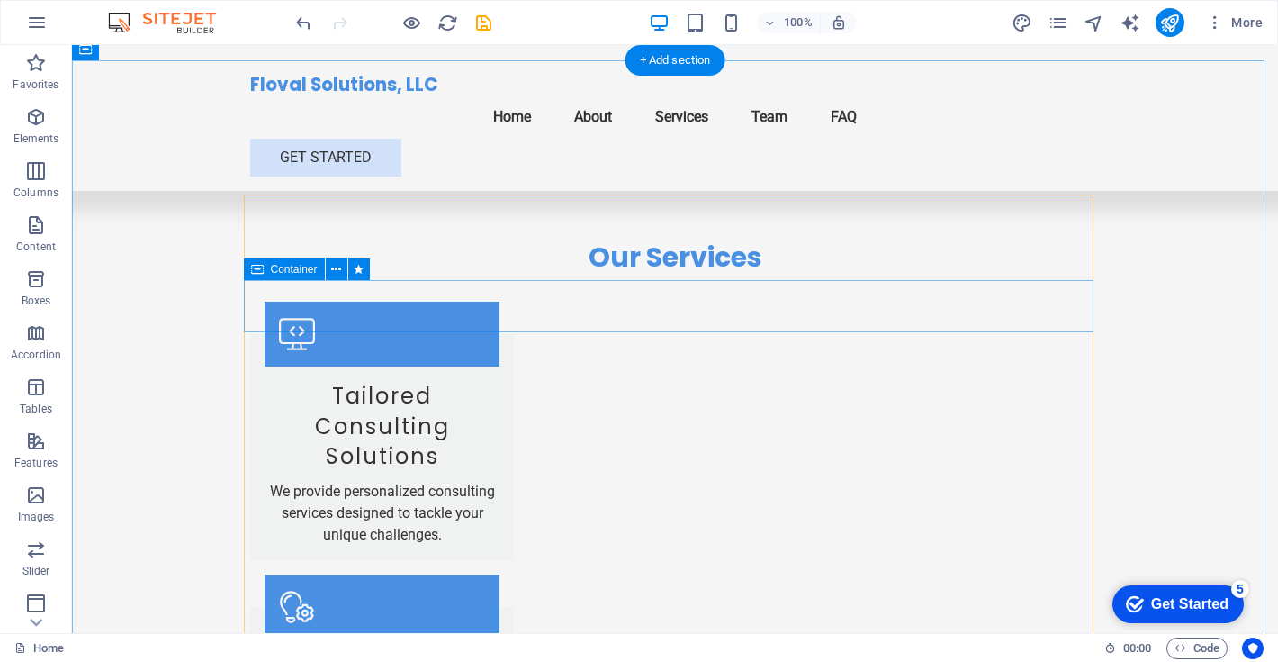
drag, startPoint x: 373, startPoint y: 367, endPoint x: 303, endPoint y: 321, distance: 83.9
drag, startPoint x: 327, startPoint y: 371, endPoint x: 252, endPoint y: 227, distance: 162.3
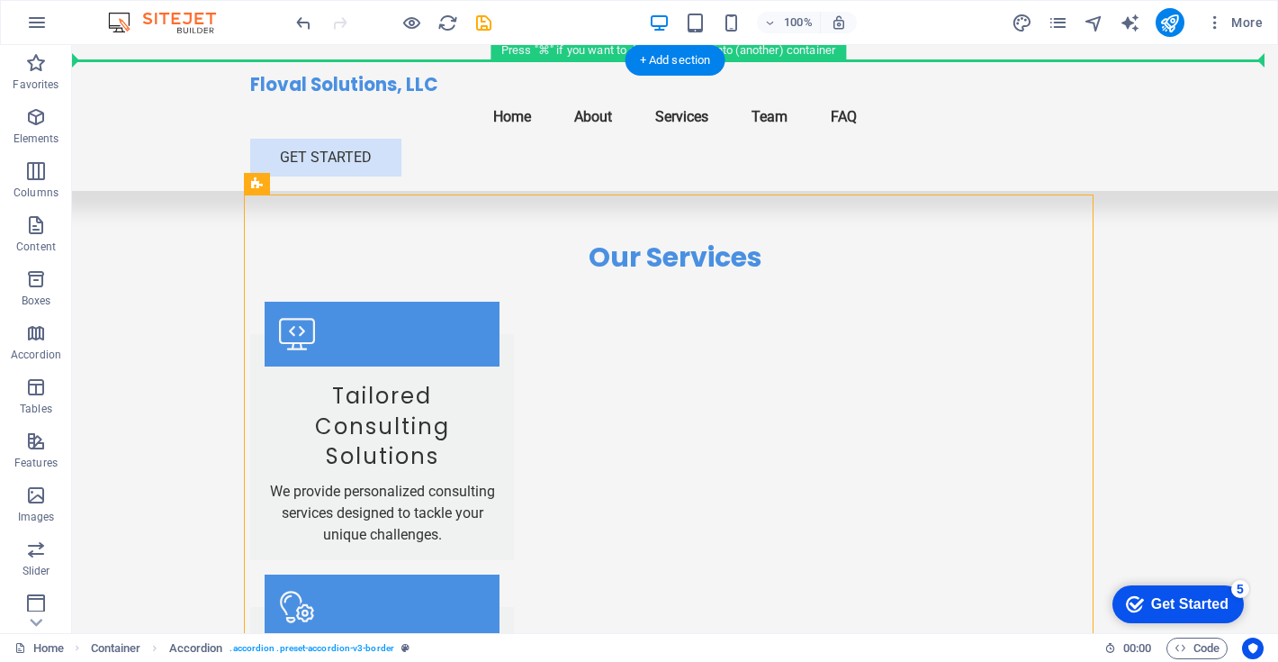
drag, startPoint x: 330, startPoint y: 231, endPoint x: 110, endPoint y: 340, distance: 246.0
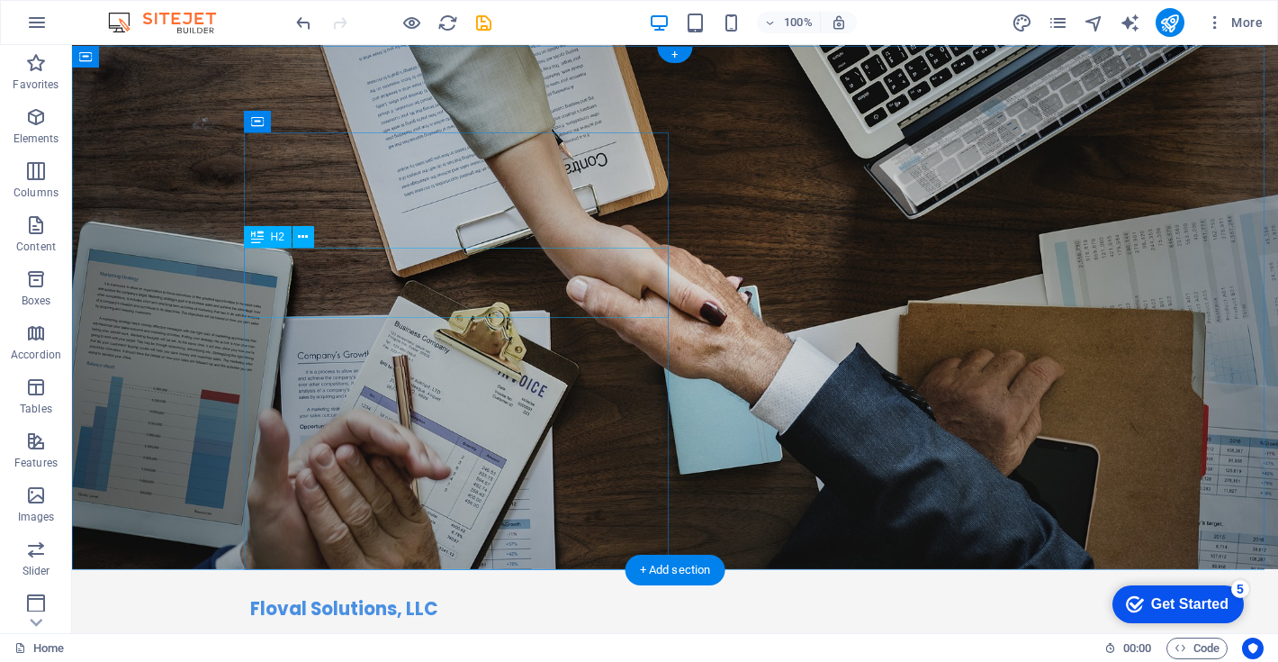
scroll to position [0, 0]
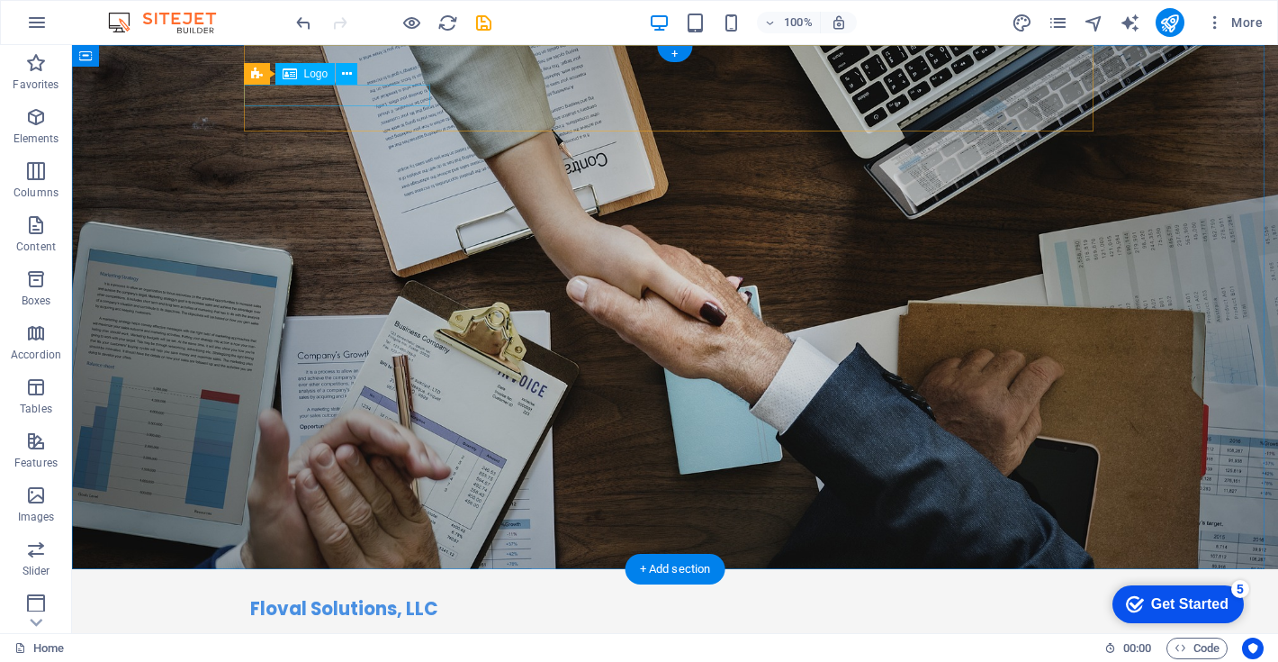
click at [316, 77] on span "Logo" at bounding box center [316, 73] width 24 height 11
